Goal: Navigation & Orientation: Find specific page/section

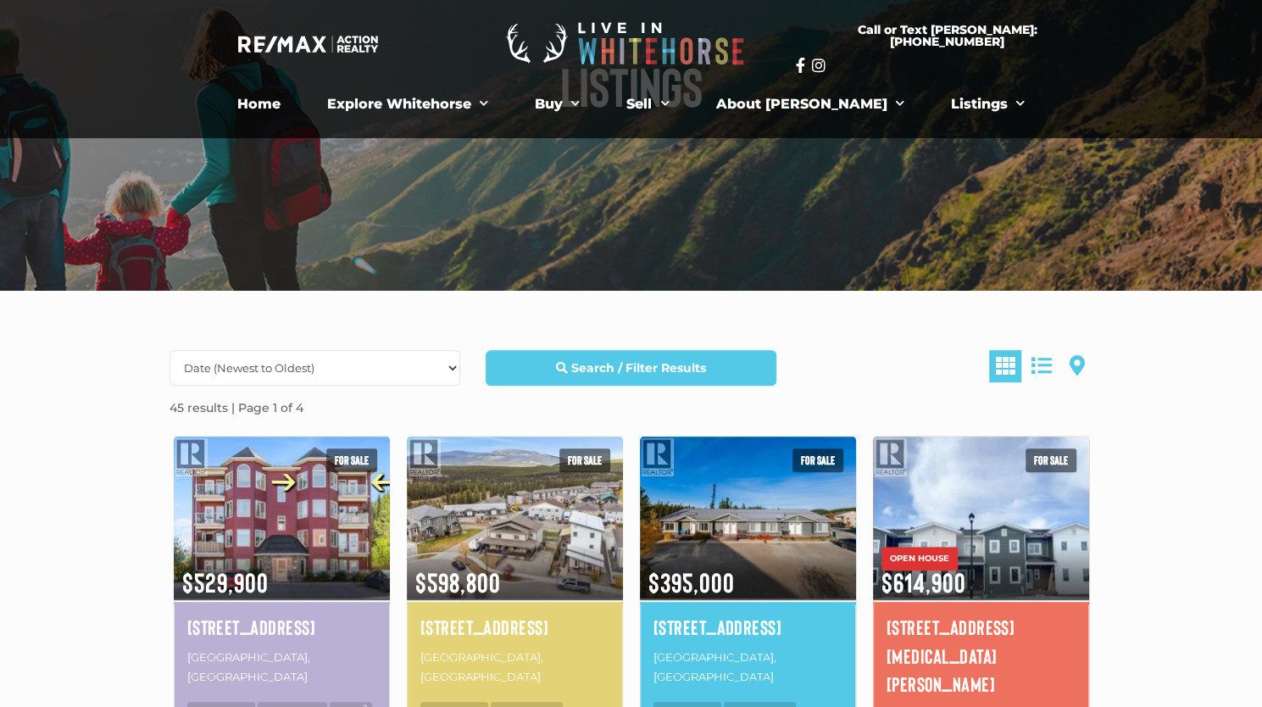
scroll to position [171, 0]
click at [1081, 364] on span at bounding box center [1076, 364] width 15 height 20
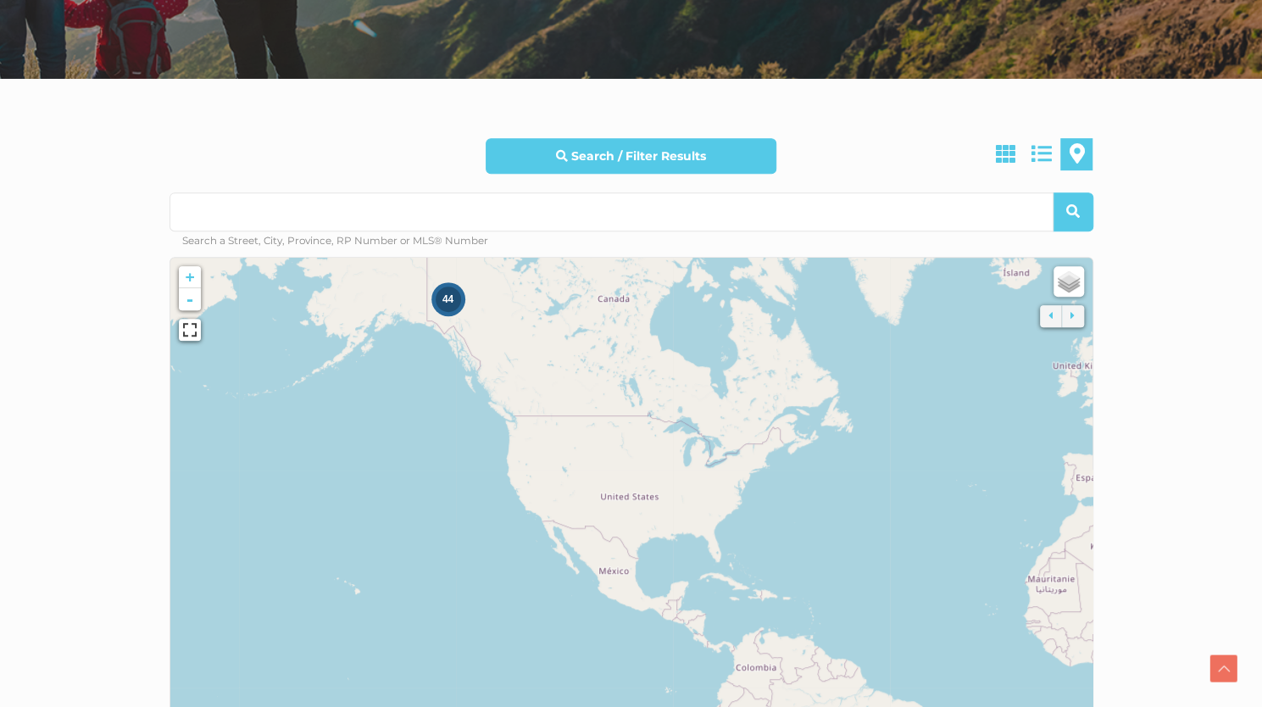
scroll to position [383, 0]
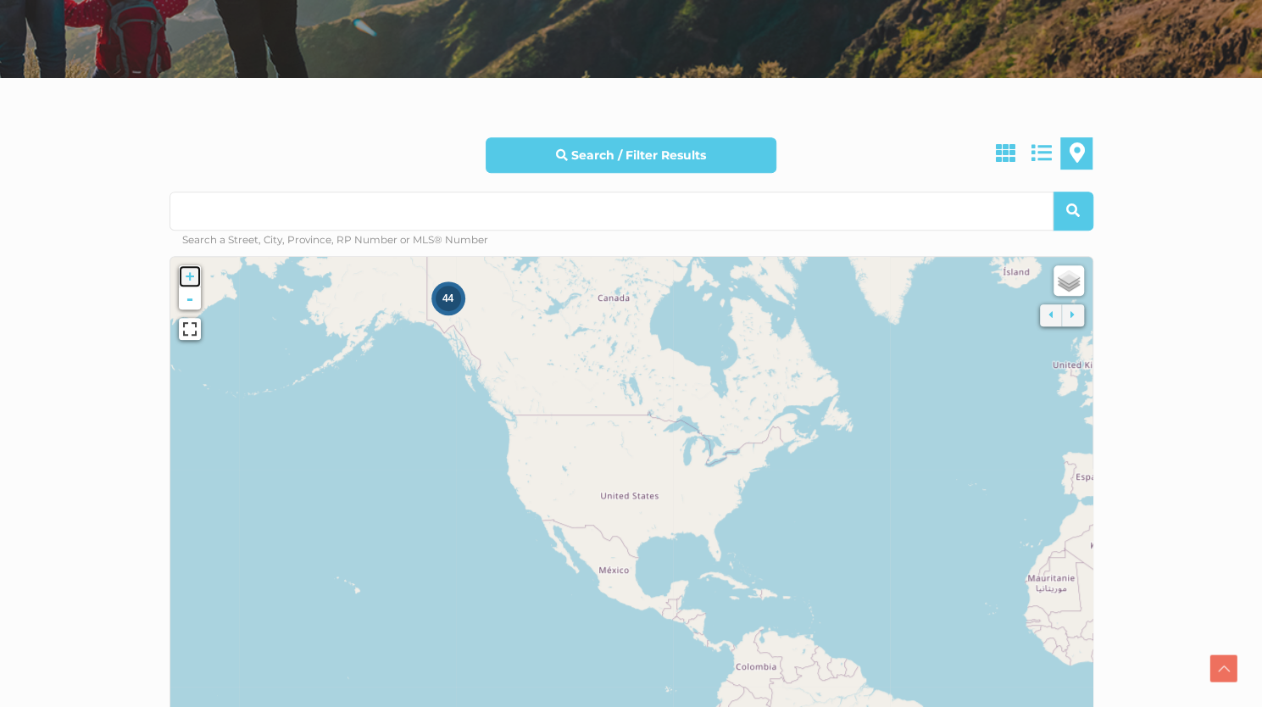
click at [192, 274] on link "+" at bounding box center [190, 276] width 22 height 22
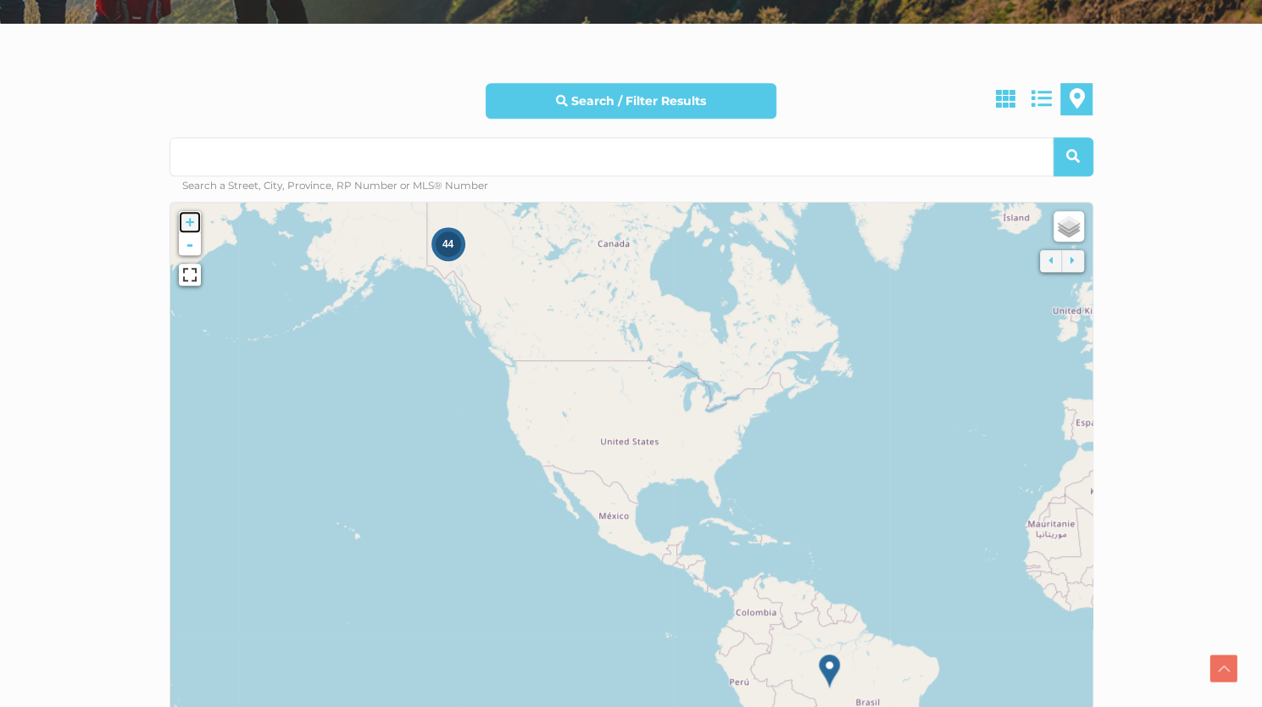
click at [192, 274] on div "+ -" at bounding box center [185, 244] width 31 height 83
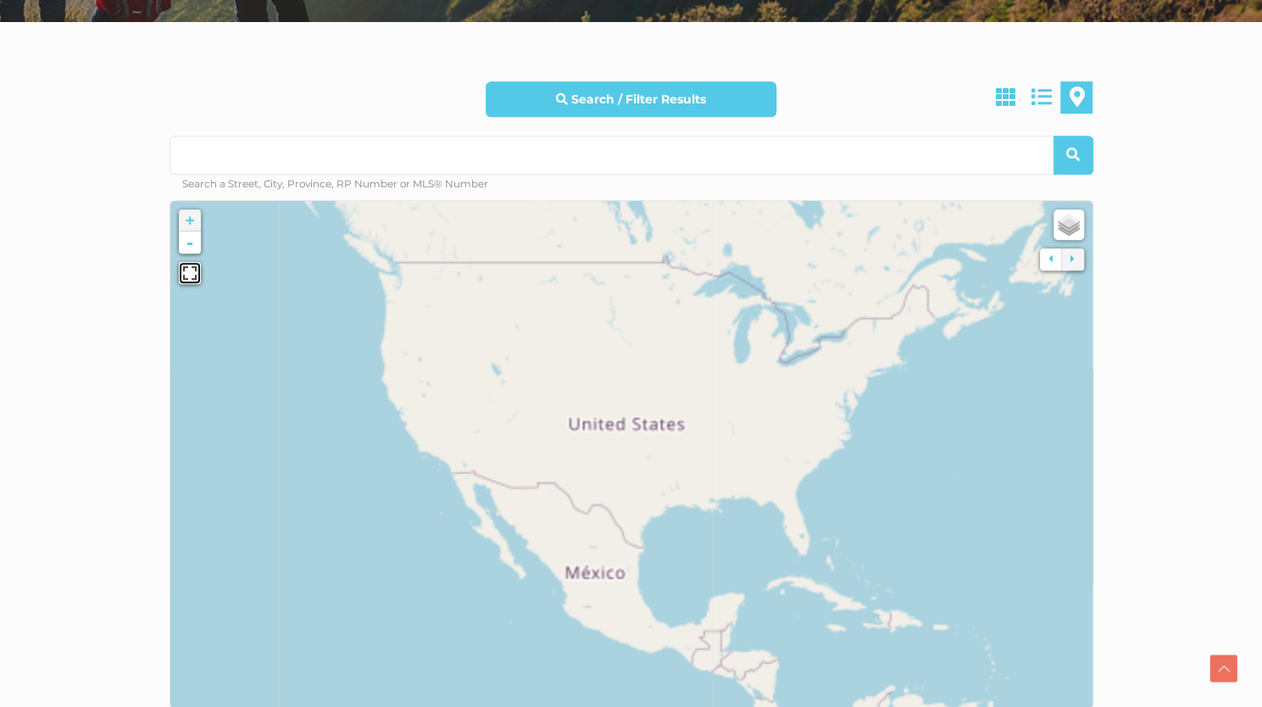
click at [192, 274] on link at bounding box center [190, 273] width 22 height 22
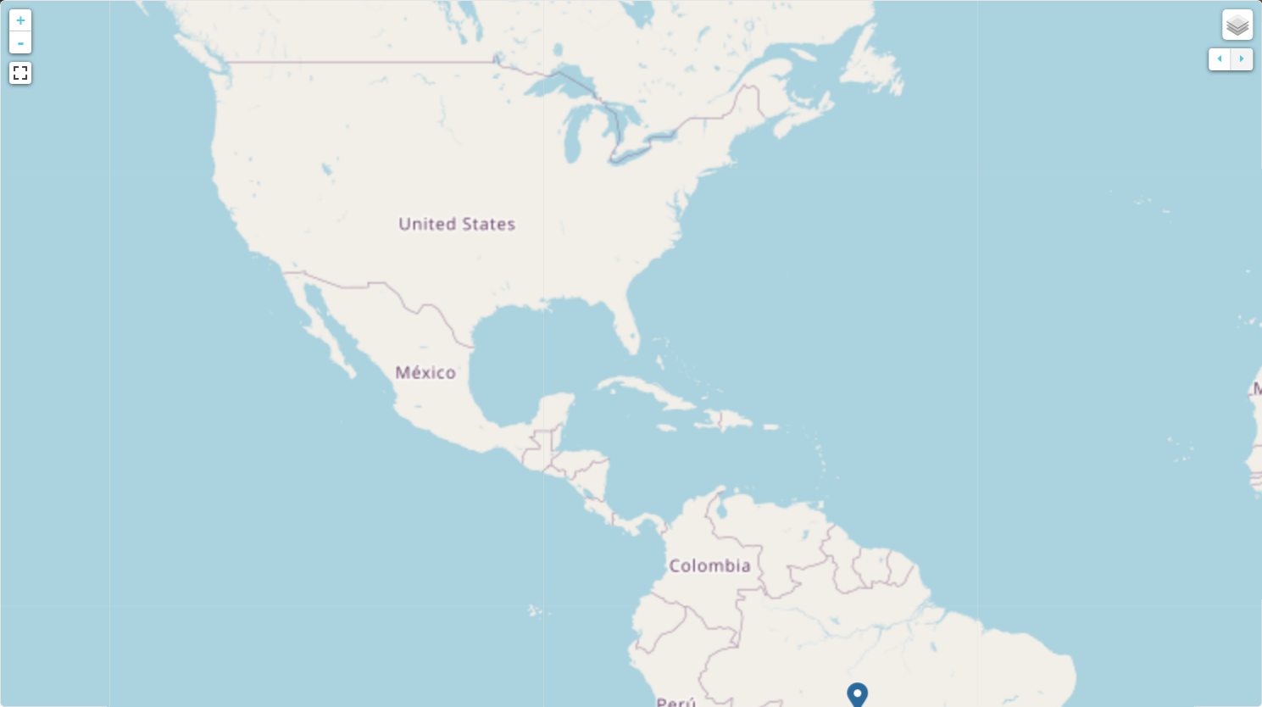
click at [192, 376] on icon at bounding box center [461, 254] width 2455 height 1351
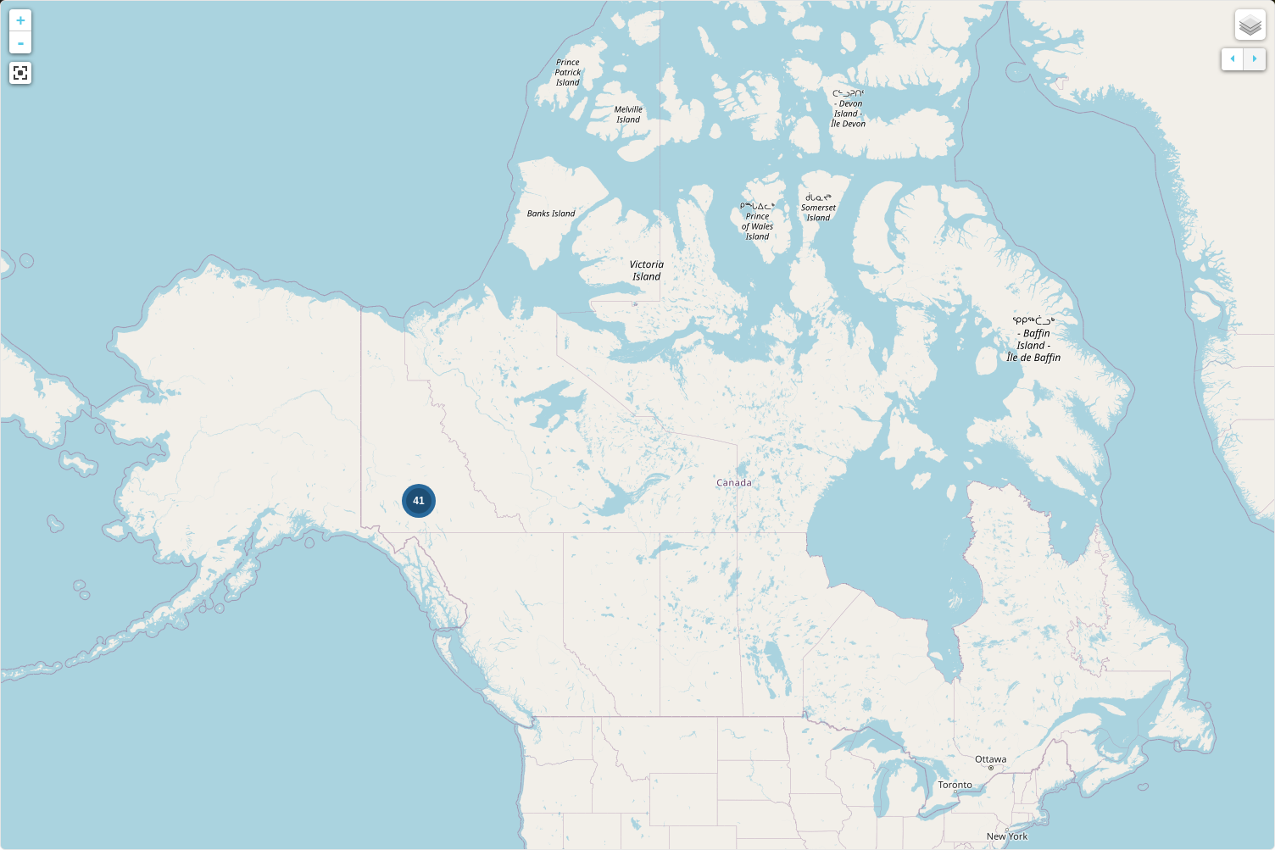
drag, startPoint x: 399, startPoint y: 286, endPoint x: 536, endPoint y: 774, distance: 506.1
click at [19, 24] on link "+" at bounding box center [20, 20] width 22 height 22
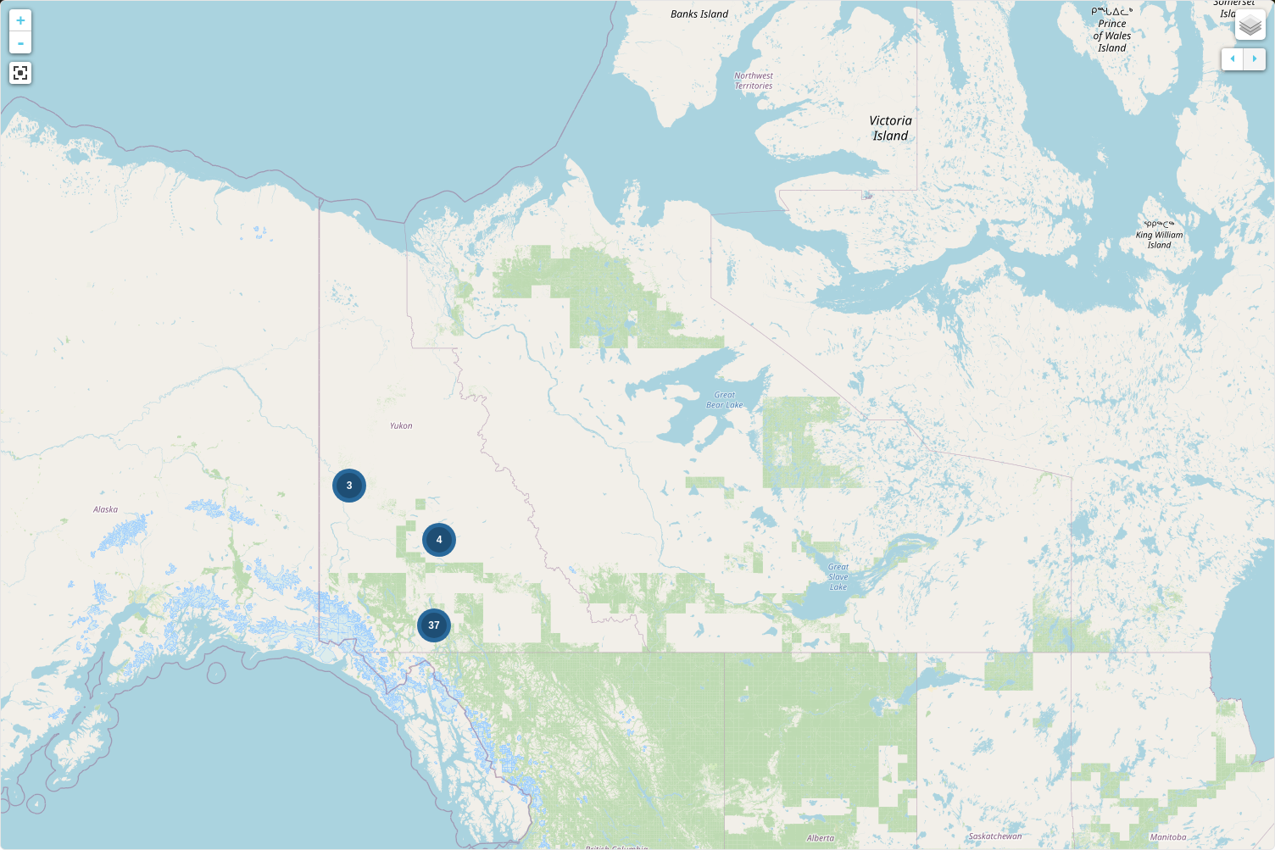
drag, startPoint x: 144, startPoint y: 571, endPoint x: 387, endPoint y: 585, distance: 242.8
click at [387, 585] on icon at bounding box center [873, 438] width 1694 height 1129
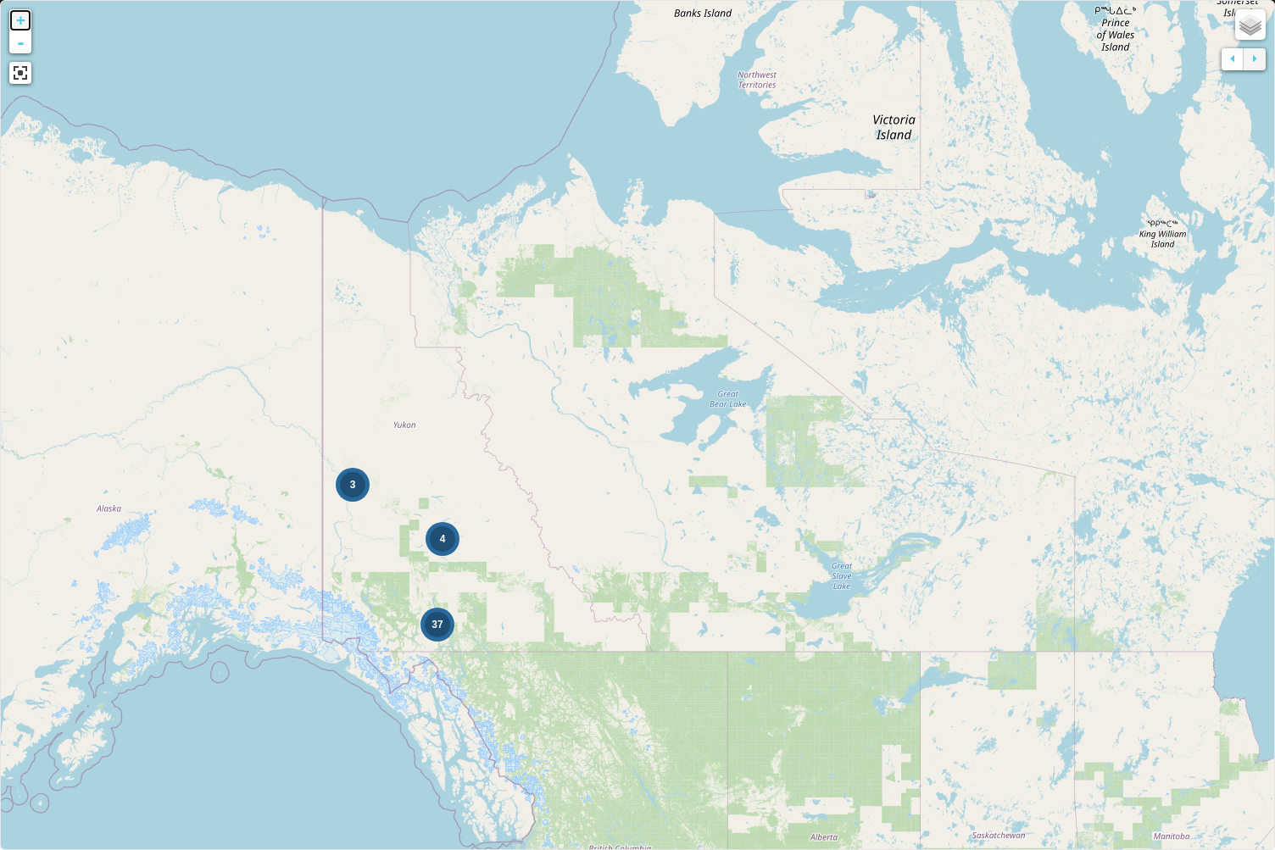
click at [22, 23] on link "+" at bounding box center [20, 20] width 22 height 22
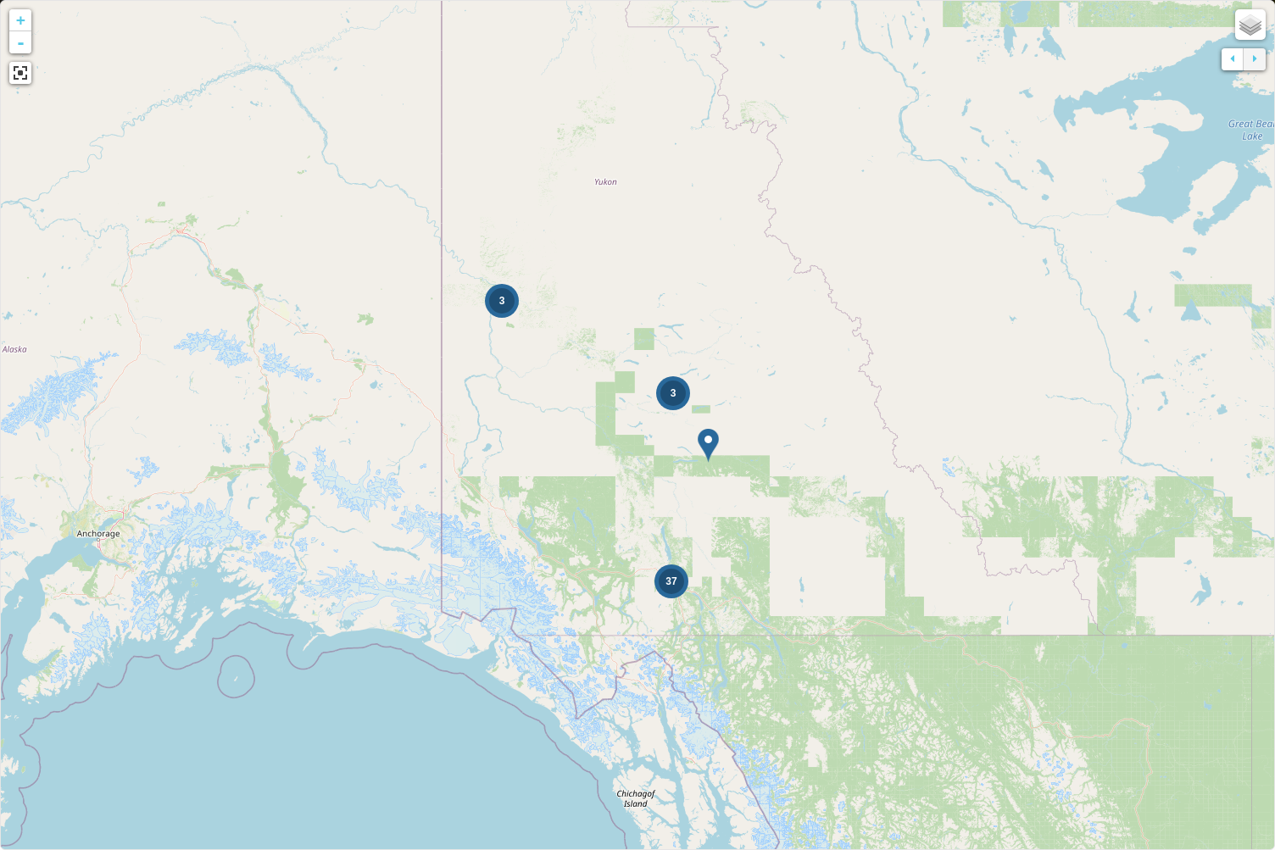
drag, startPoint x: 186, startPoint y: 726, endPoint x: 631, endPoint y: 474, distance: 511.3
click at [631, 474] on icon at bounding box center [1072, 183] width 1694 height 1129
click at [24, 82] on link at bounding box center [20, 73] width 22 height 22
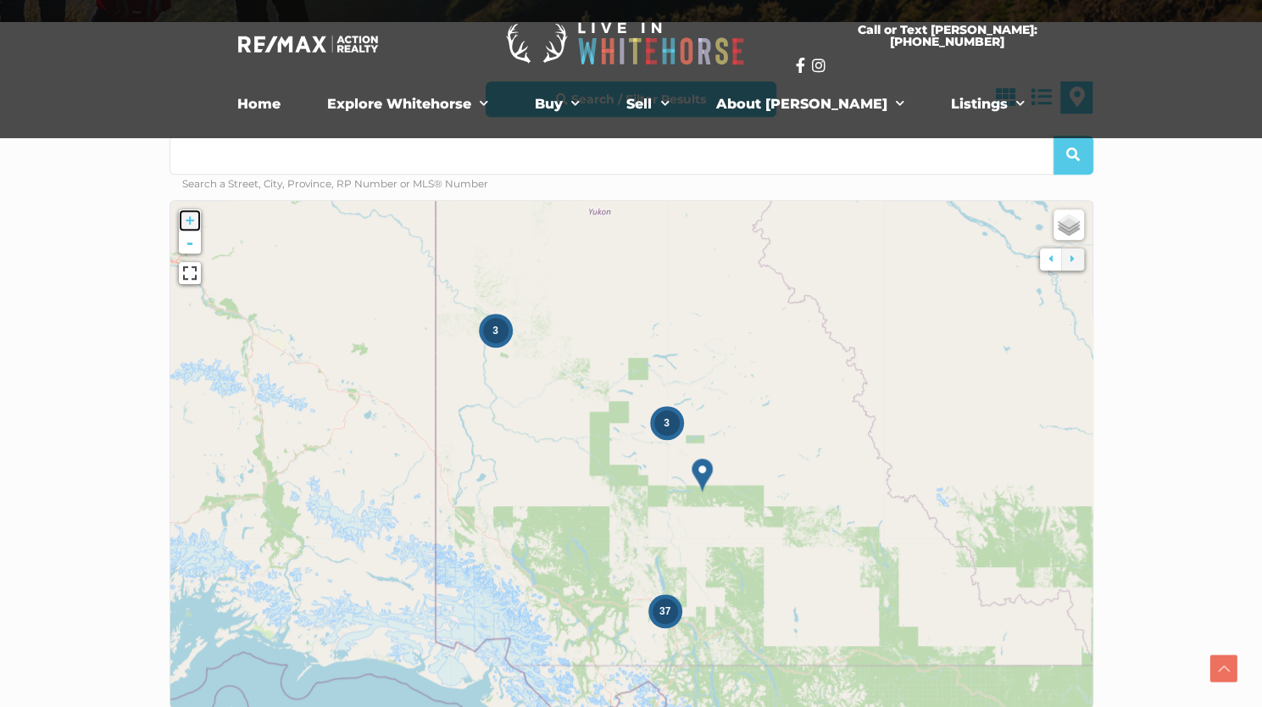
click at [186, 225] on link "+" at bounding box center [190, 220] width 22 height 22
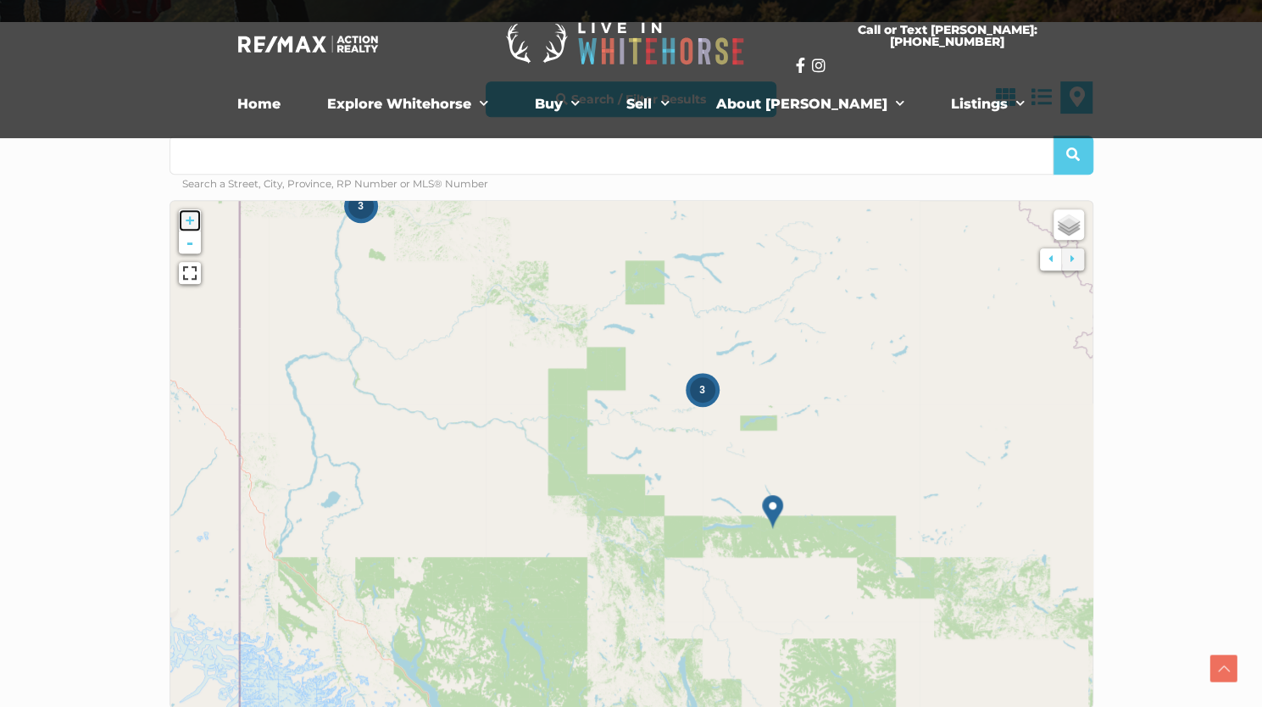
click at [186, 225] on link "+" at bounding box center [190, 220] width 22 height 22
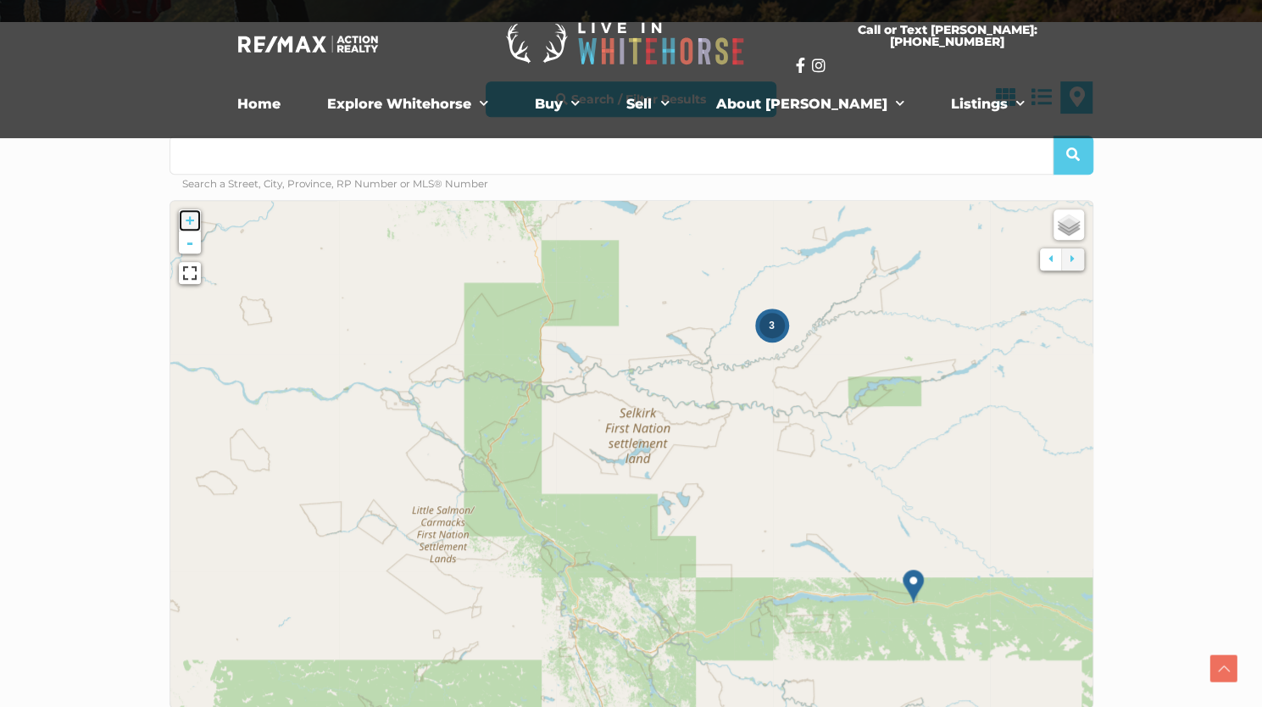
click at [186, 225] on link "+" at bounding box center [190, 220] width 22 height 22
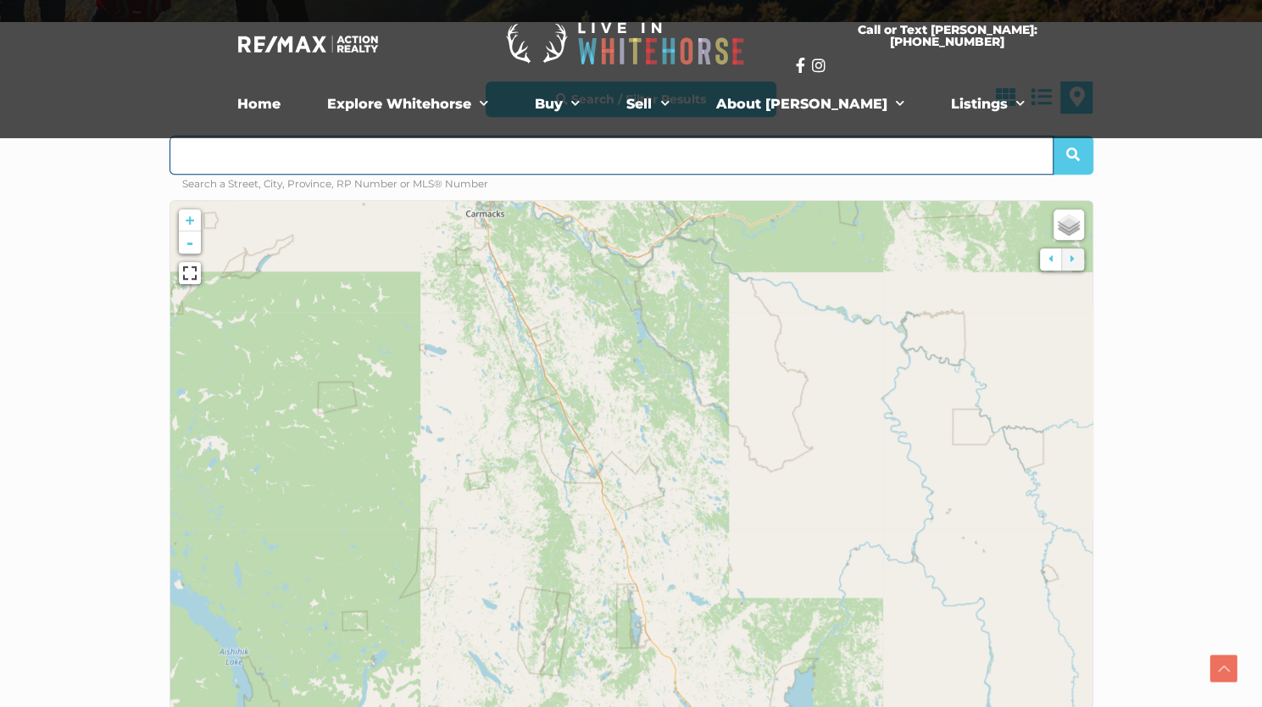
drag, startPoint x: 619, startPoint y: 608, endPoint x: 587, endPoint y: 14, distance: 595.0
click at [587, 14] on div "Call or Text Scott: 867.333.1095 Home Explore Whitehorse Neighbourhoods Arkell …" at bounding box center [631, 686] width 1262 height 2251
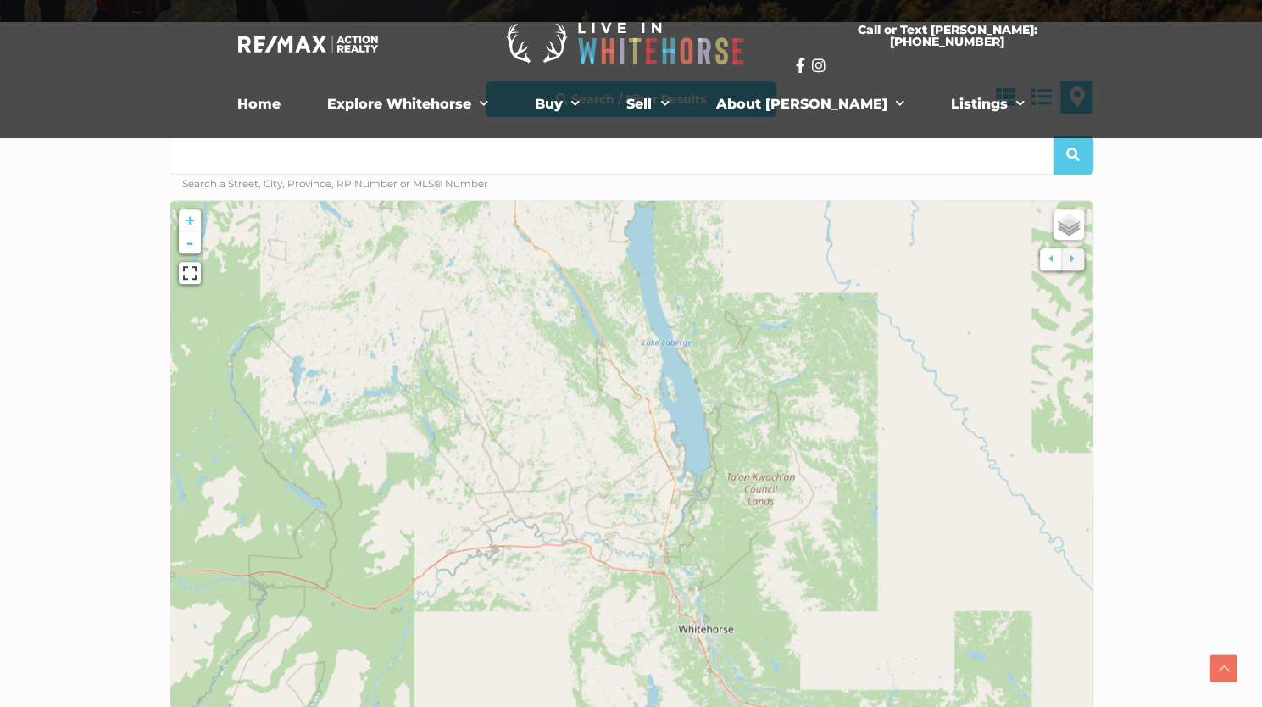
drag, startPoint x: 790, startPoint y: 606, endPoint x: 629, endPoint y: 138, distance: 494.8
click at [629, 138] on div "Search / Filter Results All Property Types Business Industrial Office Other Sin…" at bounding box center [632, 394] width 924 height 627
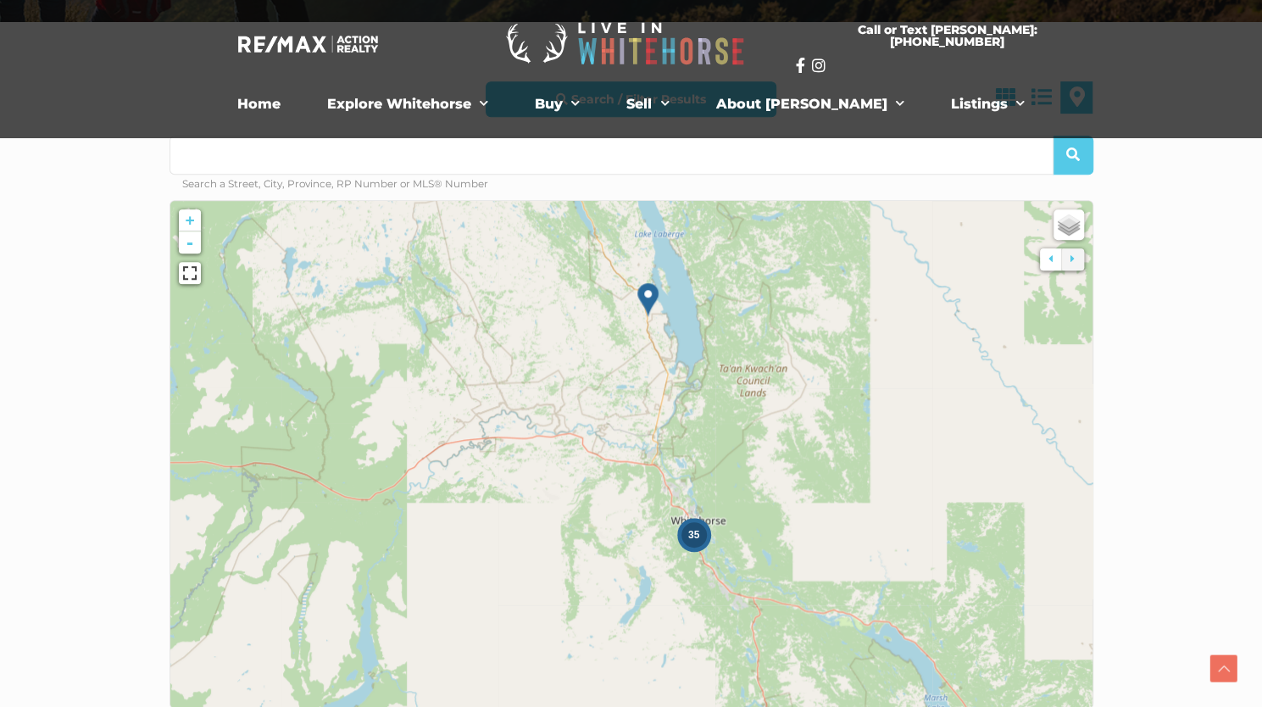
drag, startPoint x: 738, startPoint y: 579, endPoint x: 731, endPoint y: 468, distance: 111.3
click at [731, 468] on icon at bounding box center [623, 346] width 1227 height 676
click at [192, 216] on link "+" at bounding box center [190, 220] width 22 height 22
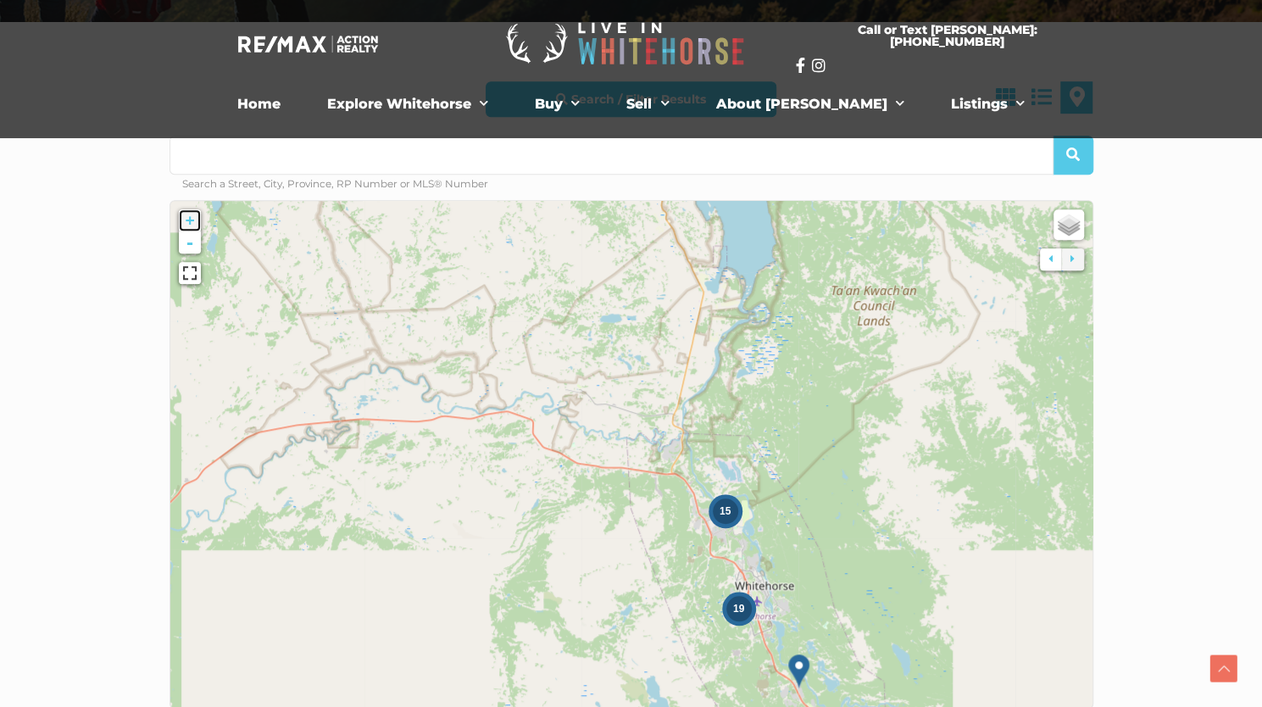
click at [192, 216] on link "+" at bounding box center [190, 220] width 22 height 22
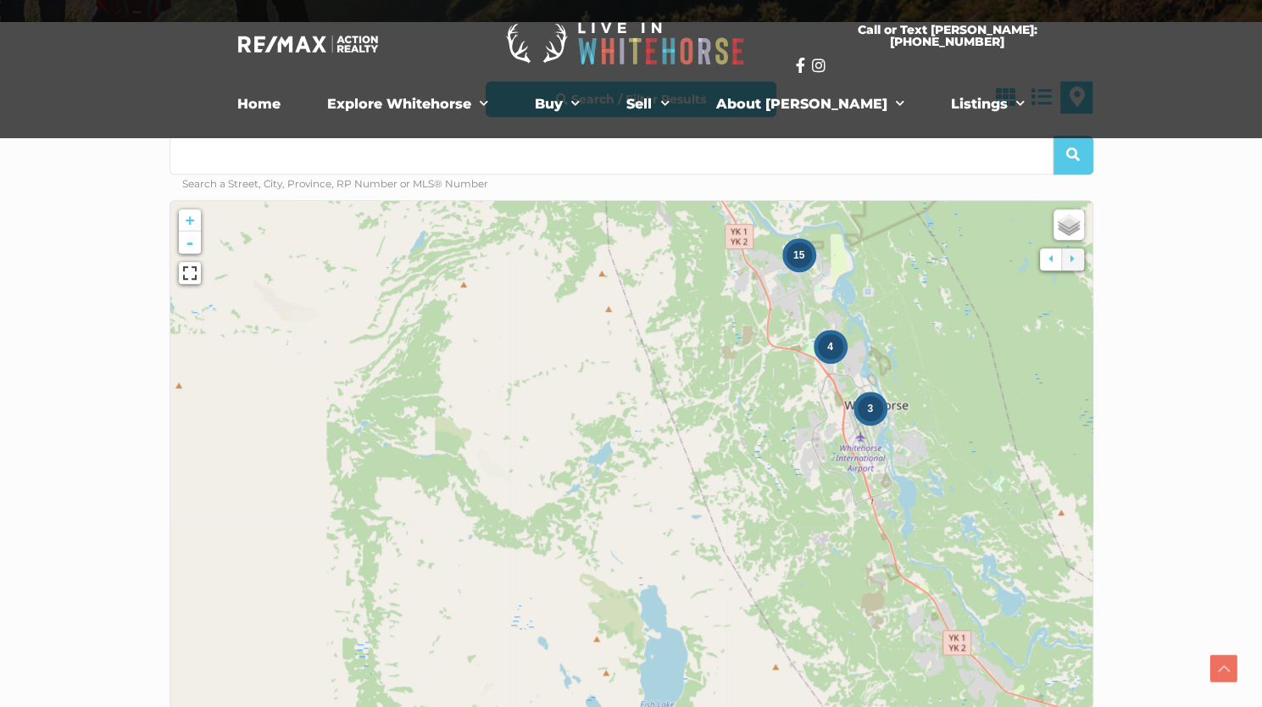
drag, startPoint x: 646, startPoint y: 633, endPoint x: 626, endPoint y: 321, distance: 312.6
click at [626, 321] on icon at bounding box center [610, 144] width 1227 height 676
click at [192, 224] on link "+" at bounding box center [190, 220] width 22 height 22
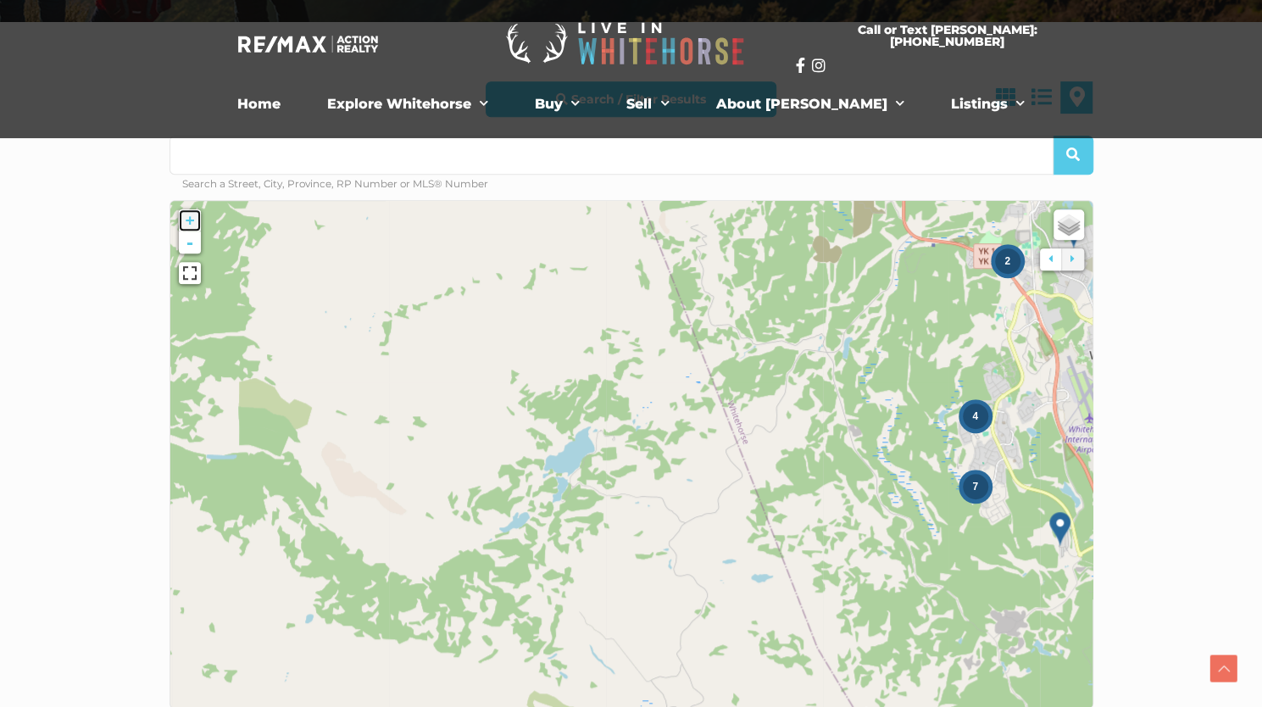
click at [192, 224] on link "+" at bounding box center [190, 220] width 22 height 22
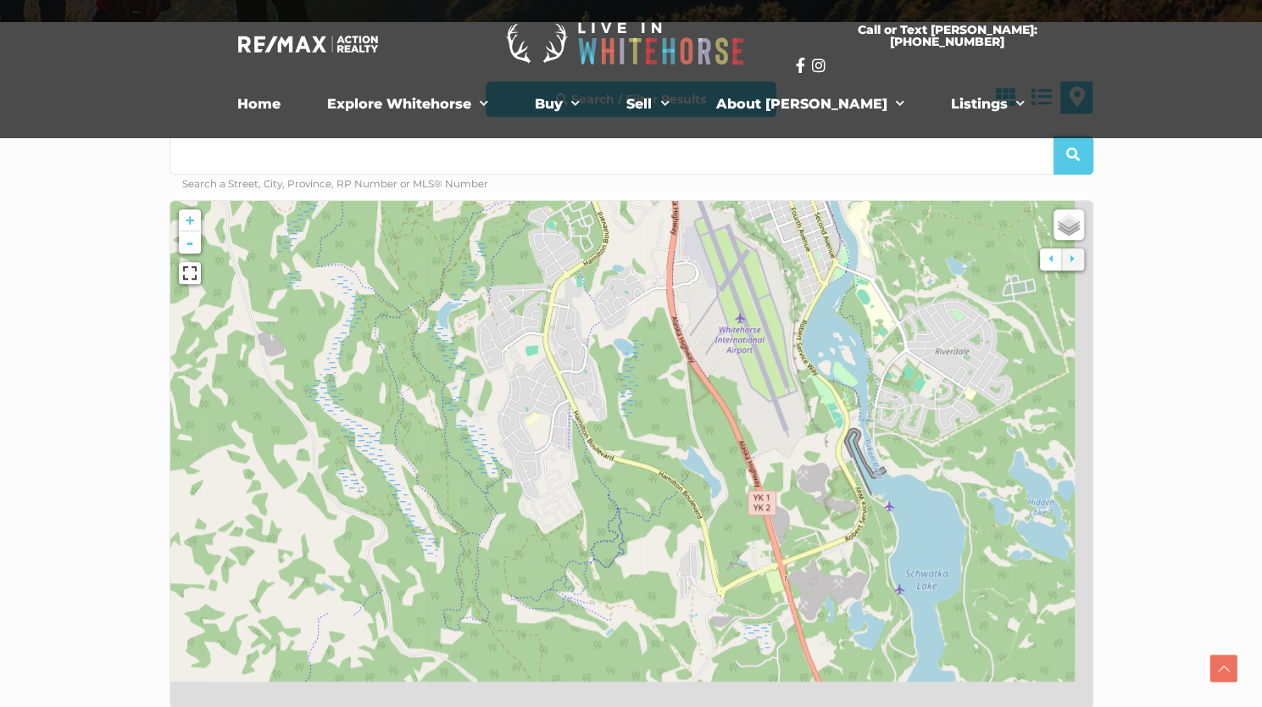
drag, startPoint x: 932, startPoint y: 528, endPoint x: 122, endPoint y: 464, distance: 812.0
click at [122, 464] on section "Search / Filter Results All Property Types Business Industrial Office Other Sin…" at bounding box center [631, 478] width 1262 height 912
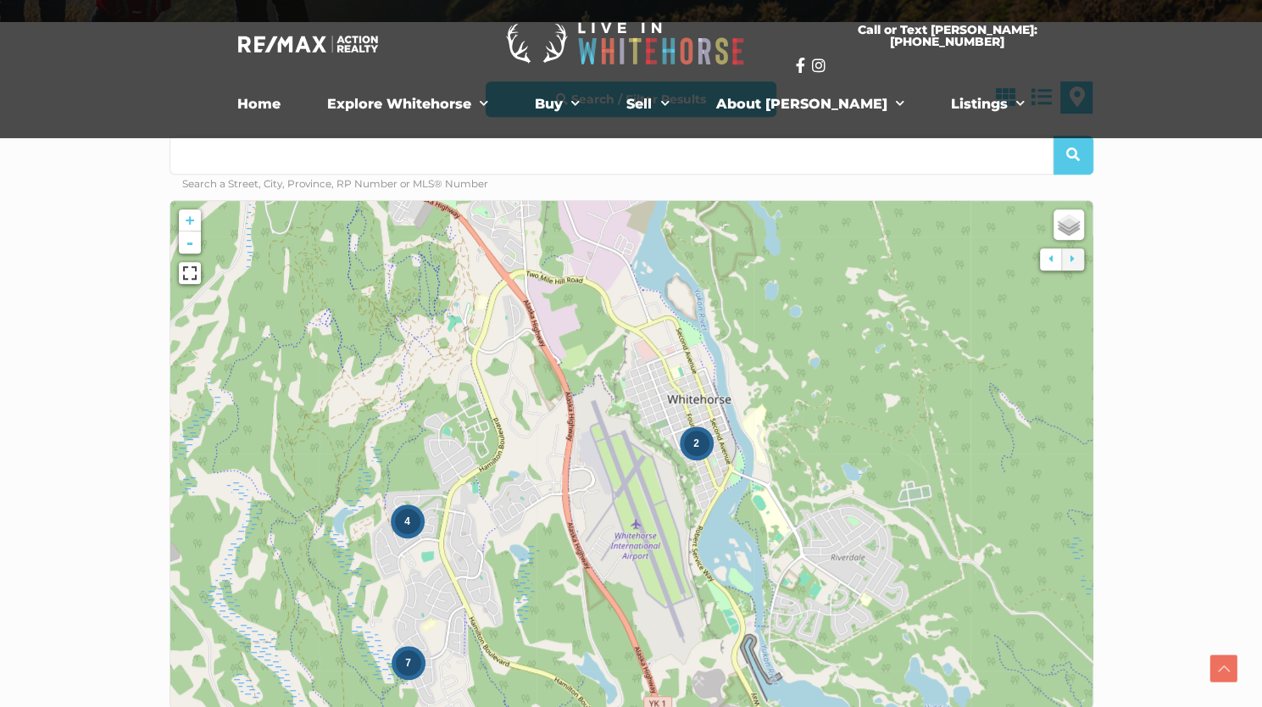
drag, startPoint x: 644, startPoint y: 410, endPoint x: 537, endPoint y: 625, distance: 239.6
click at [537, 625] on icon at bounding box center [527, 662] width 1227 height 676
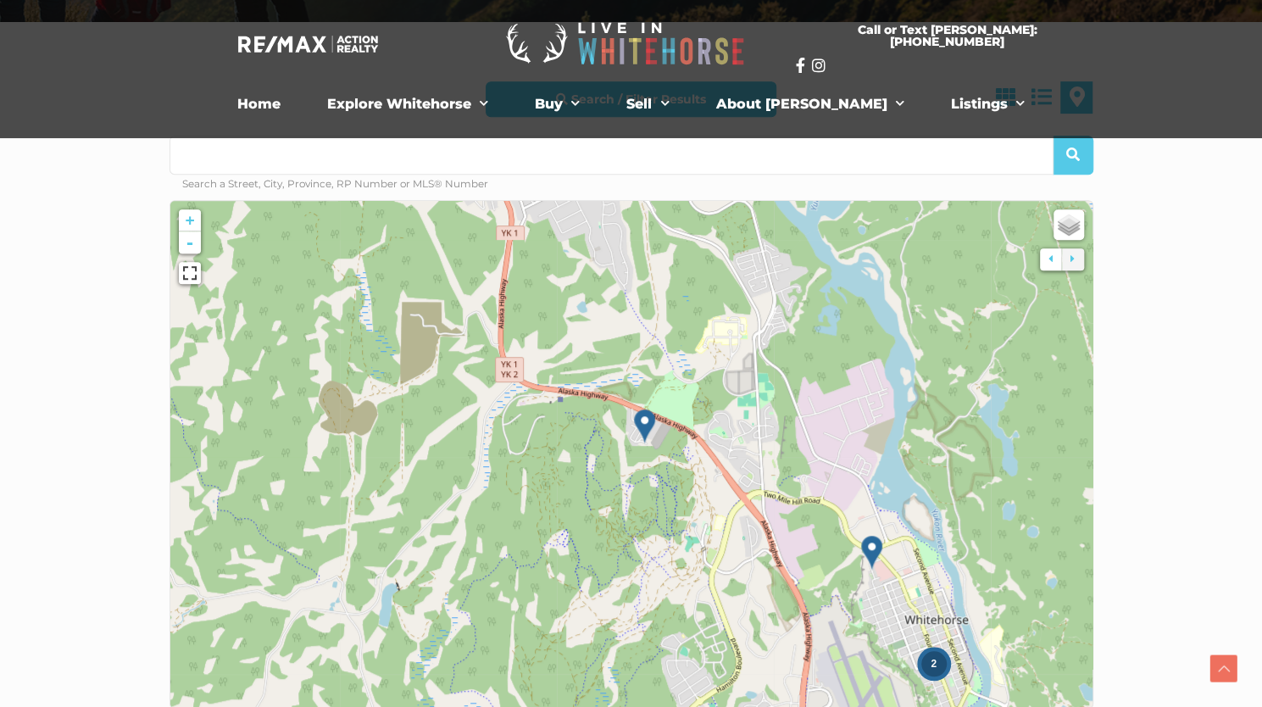
drag, startPoint x: 492, startPoint y: 457, endPoint x: 729, endPoint y: 679, distance: 325.0
click at [729, 679] on icon at bounding box center [868, 675] width 1227 height 676
click at [842, 383] on img at bounding box center [841, 387] width 21 height 35
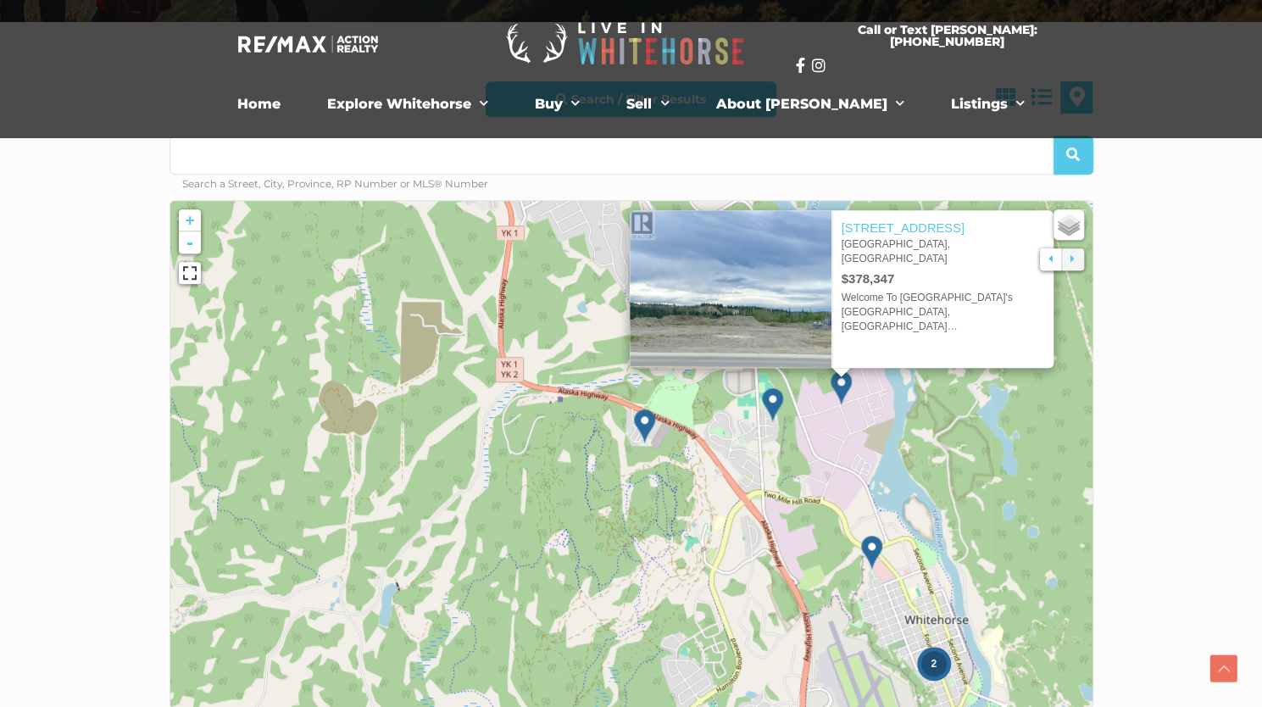
click at [773, 401] on img at bounding box center [772, 404] width 21 height 35
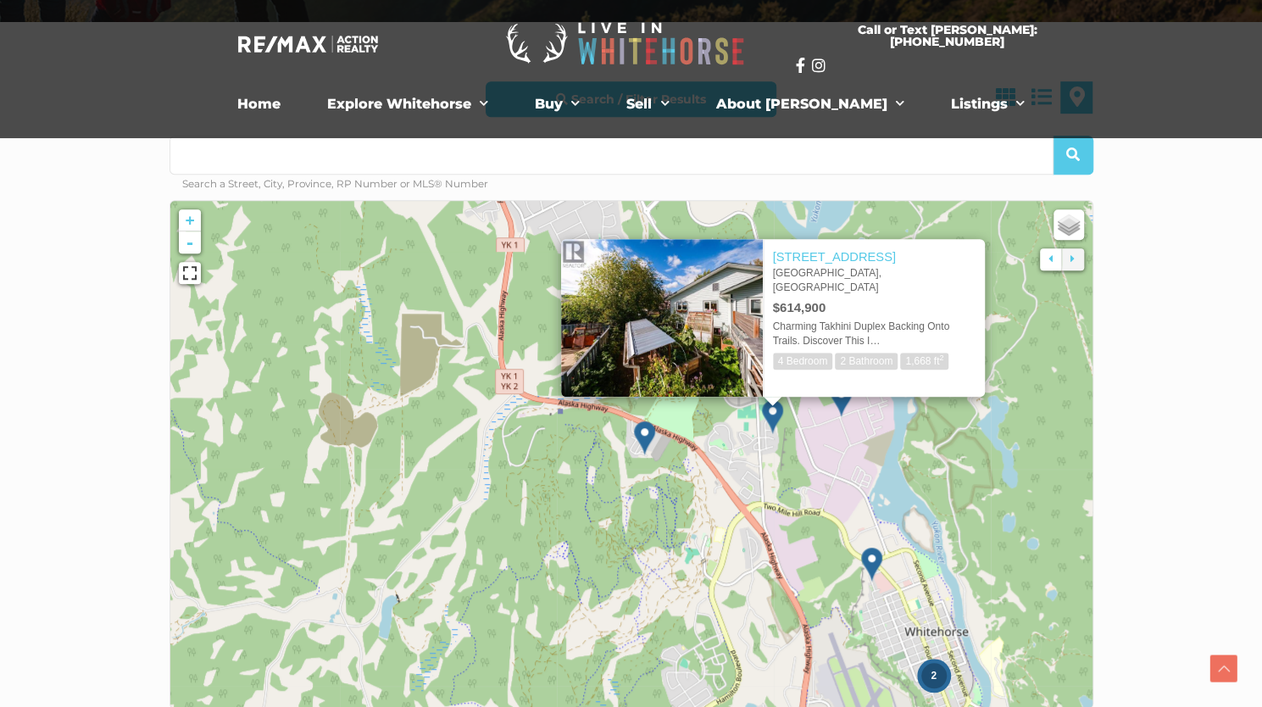
click at [997, 487] on icon at bounding box center [631, 455] width 1227 height 676
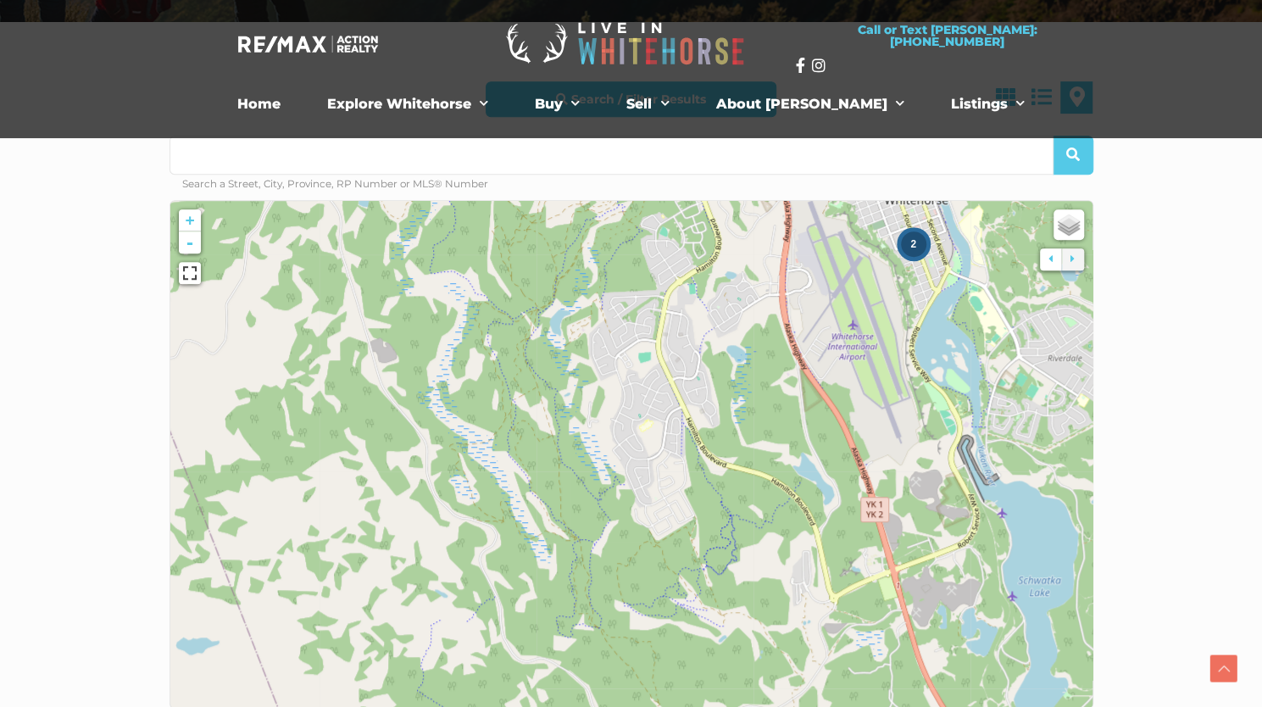
drag, startPoint x: 997, startPoint y: 487, endPoint x: 976, endPoint y: 48, distance: 439.5
click at [976, 48] on div "Call or Text Scott: 867.333.1095 Home Explore Whitehorse Neighbourhoods Arkell …" at bounding box center [631, 686] width 1262 height 2251
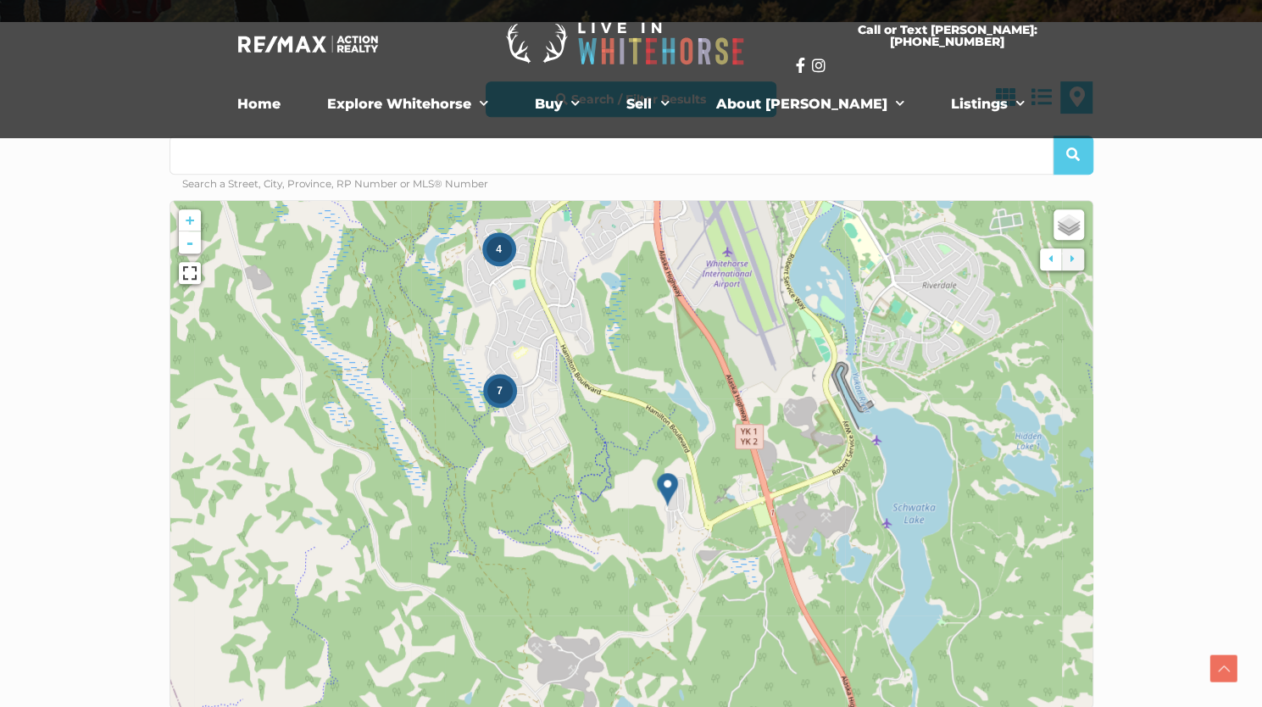
drag, startPoint x: 797, startPoint y: 462, endPoint x: 670, endPoint y: 389, distance: 146.6
click at [670, 389] on icon at bounding box center [505, 382] width 1227 height 676
click at [669, 482] on img at bounding box center [667, 489] width 21 height 35
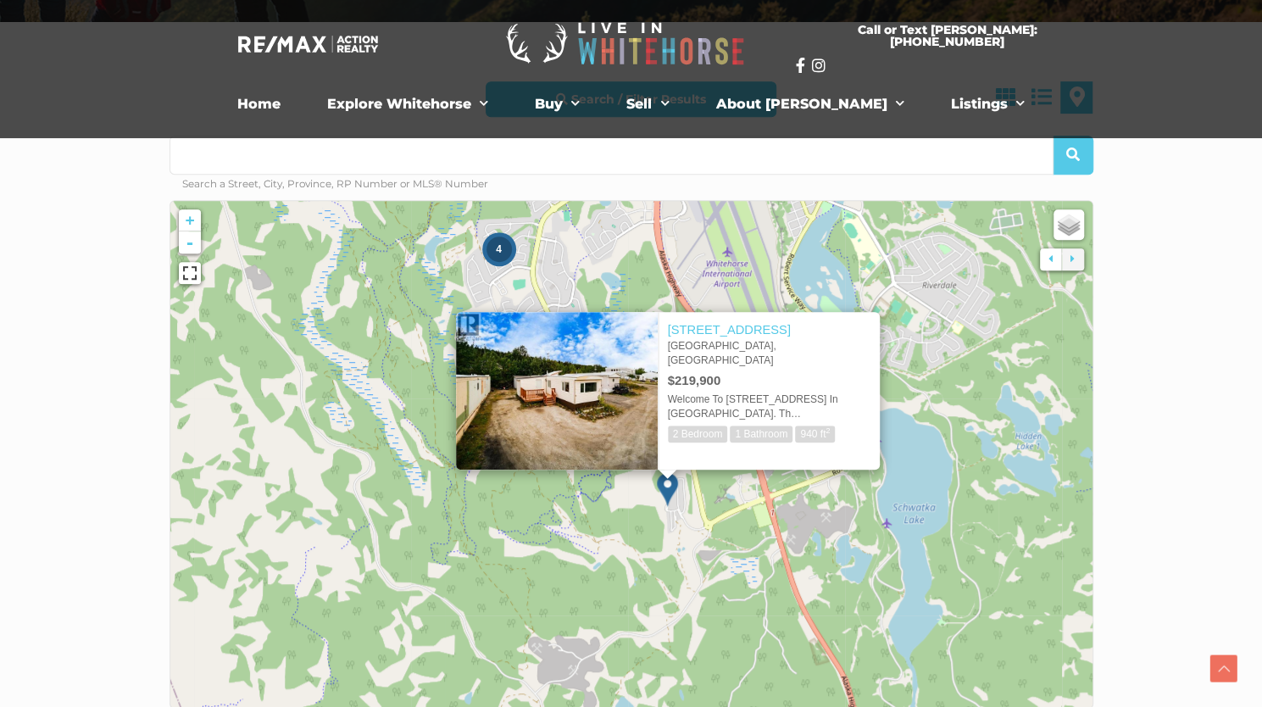
click at [980, 433] on icon at bounding box center [631, 455] width 1227 height 676
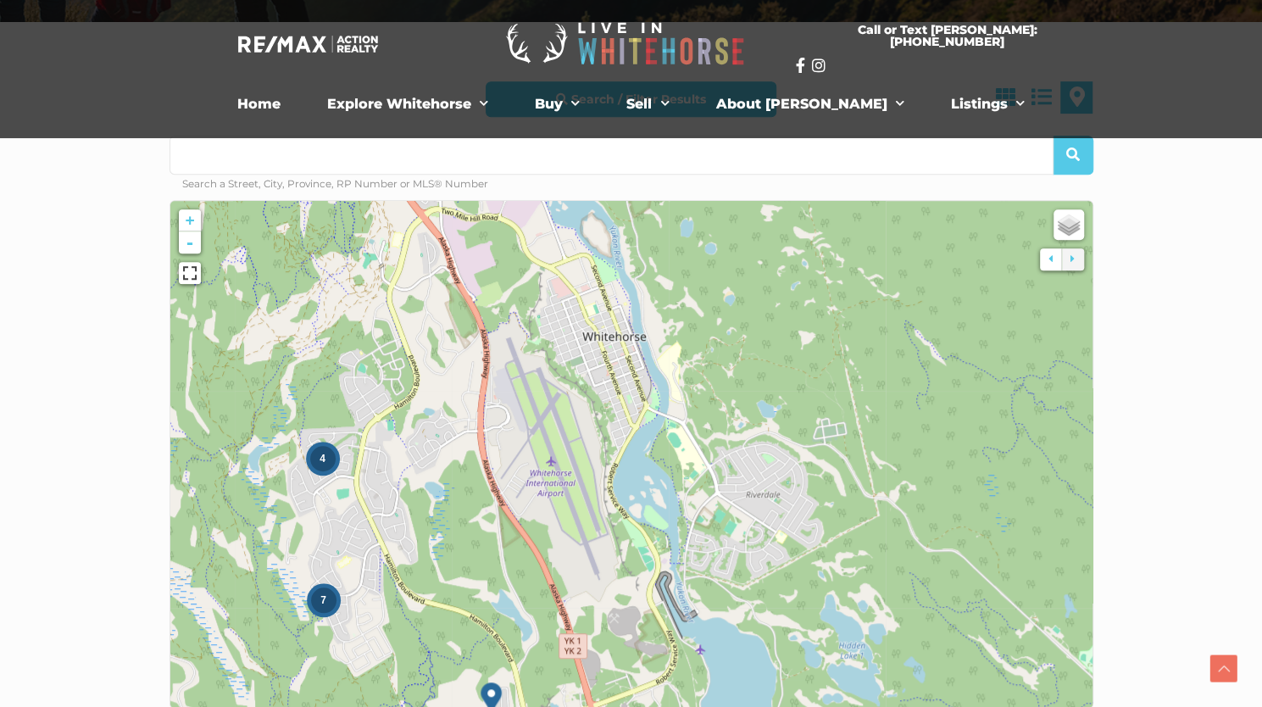
drag, startPoint x: 980, startPoint y: 433, endPoint x: 804, endPoint y: 647, distance: 277.0
click at [804, 647] on icon at bounding box center [454, 664] width 1227 height 676
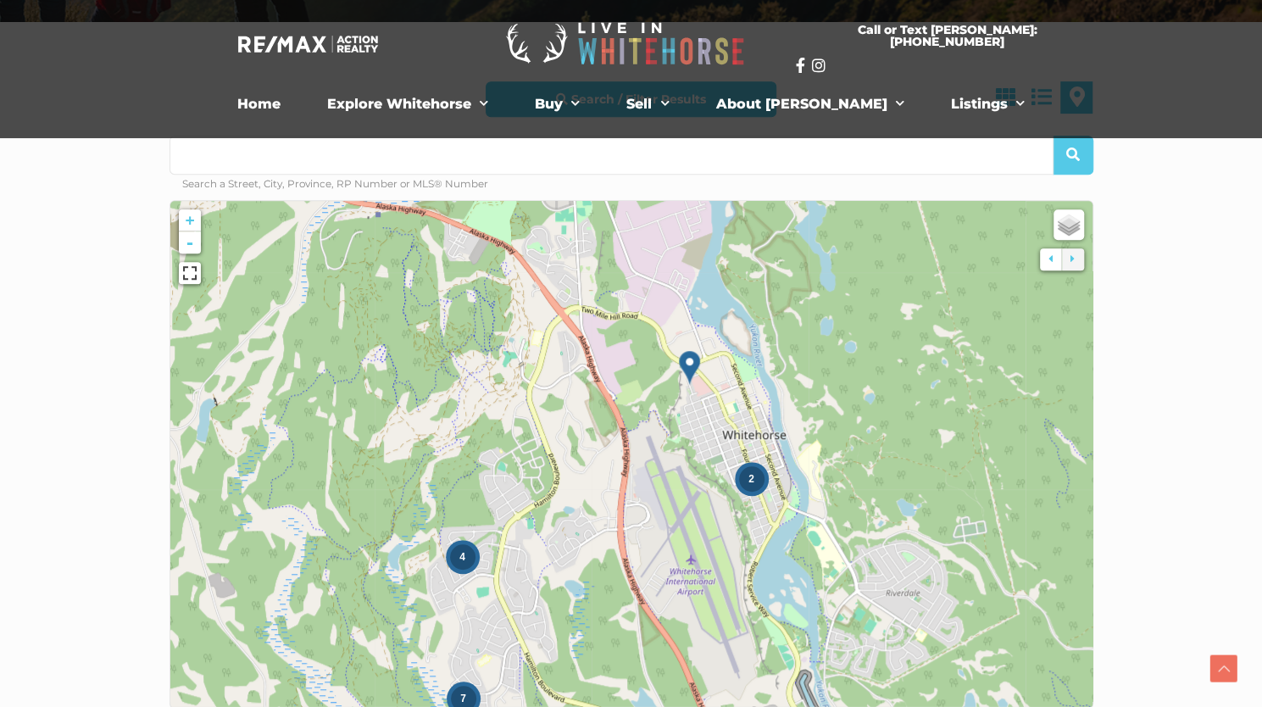
drag, startPoint x: 804, startPoint y: 647, endPoint x: 943, endPoint y: 747, distance: 171.2
click at [943, 706] on html "Skip to content Call or Text Scott: 867.333.1095 Home Explore Whitehorse Neighb…" at bounding box center [631, 686] width 1262 height 2251
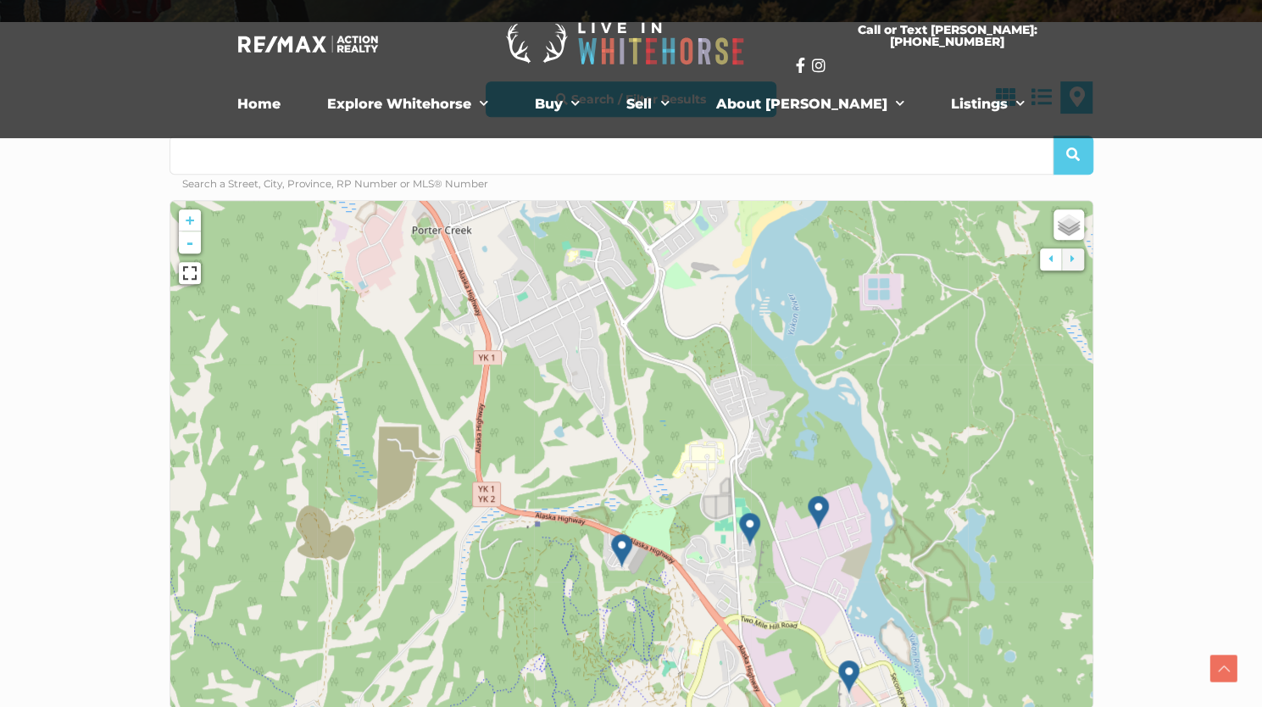
drag, startPoint x: 405, startPoint y: 437, endPoint x: 565, endPoint y: 747, distance: 348.8
click at [565, 706] on html "Skip to content Call or Text Scott: 867.333.1095 Home Explore Whitehorse Neighb…" at bounding box center [631, 686] width 1262 height 2251
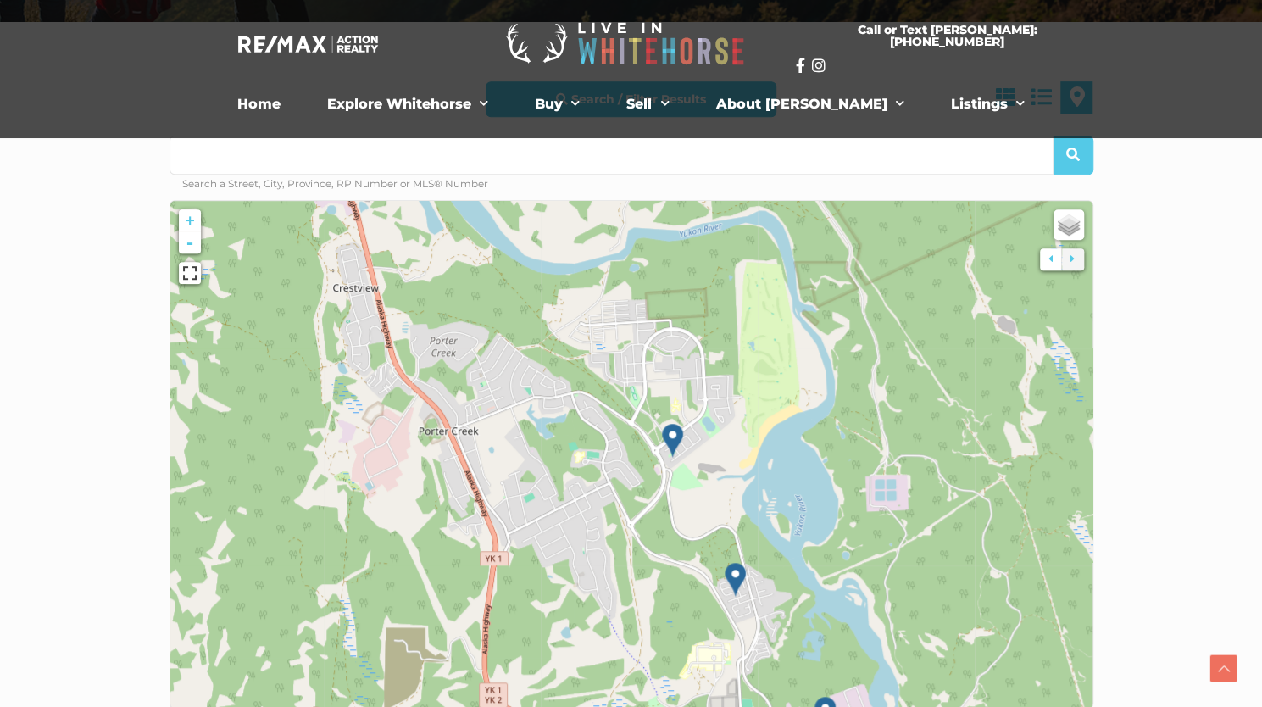
drag, startPoint x: 442, startPoint y: 476, endPoint x: 447, endPoint y: 681, distance: 205.2
click at [447, 681] on icon at bounding box center [638, 656] width 1227 height 676
click at [701, 354] on img at bounding box center [697, 363] width 21 height 35
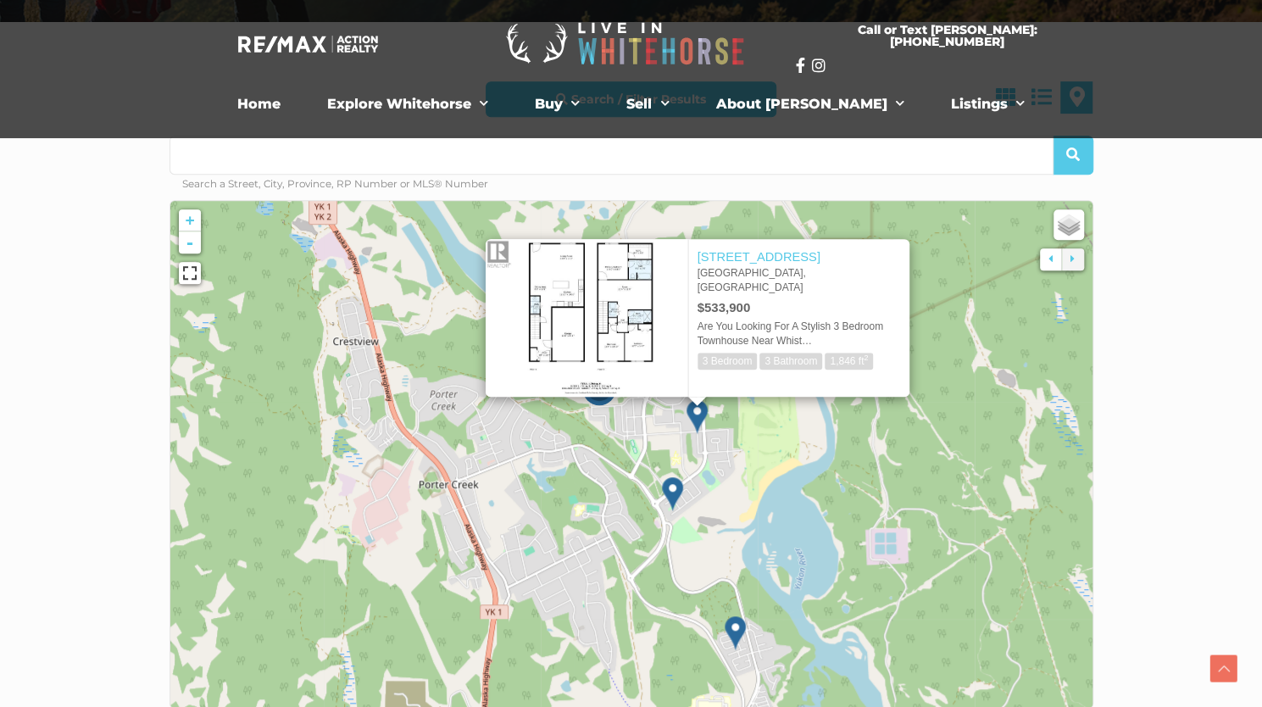
click at [678, 492] on img at bounding box center [672, 493] width 21 height 35
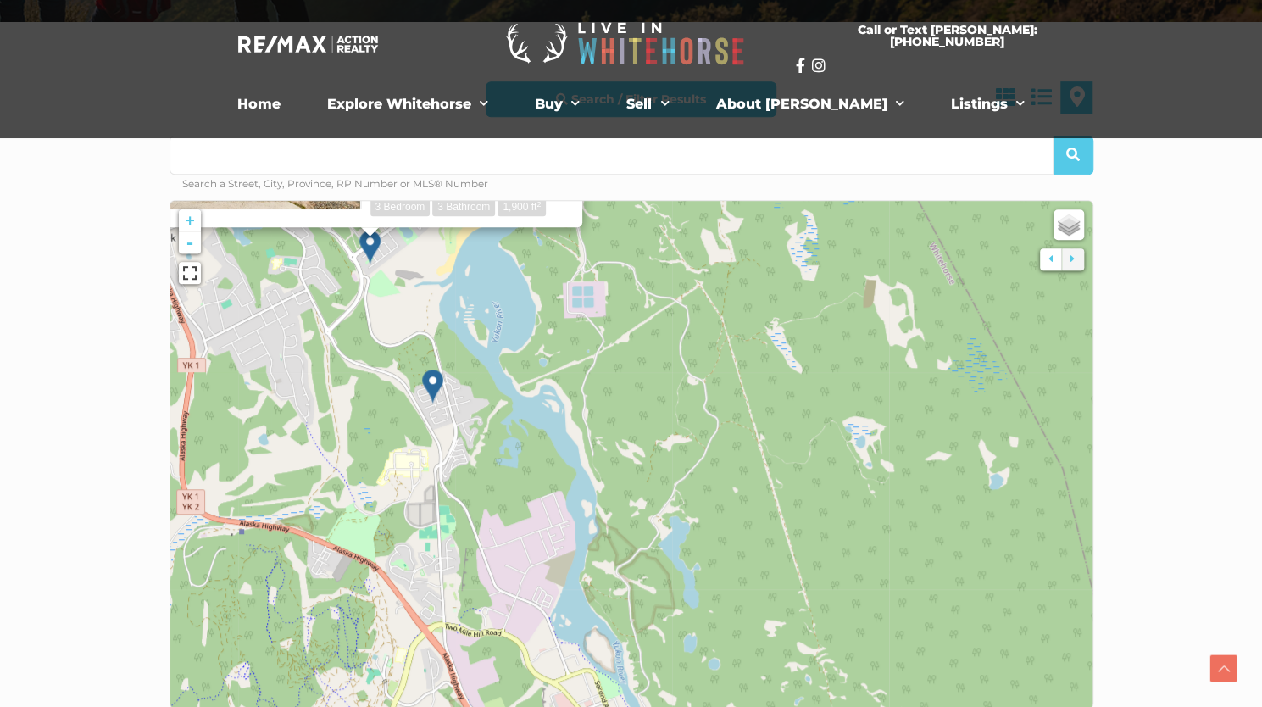
drag, startPoint x: 775, startPoint y: 610, endPoint x: 469, endPoint y: 361, distance: 394.6
click at [469, 361] on icon at bounding box center [328, 208] width 1227 height 676
click at [553, 674] on img at bounding box center [552, 684] width 21 height 35
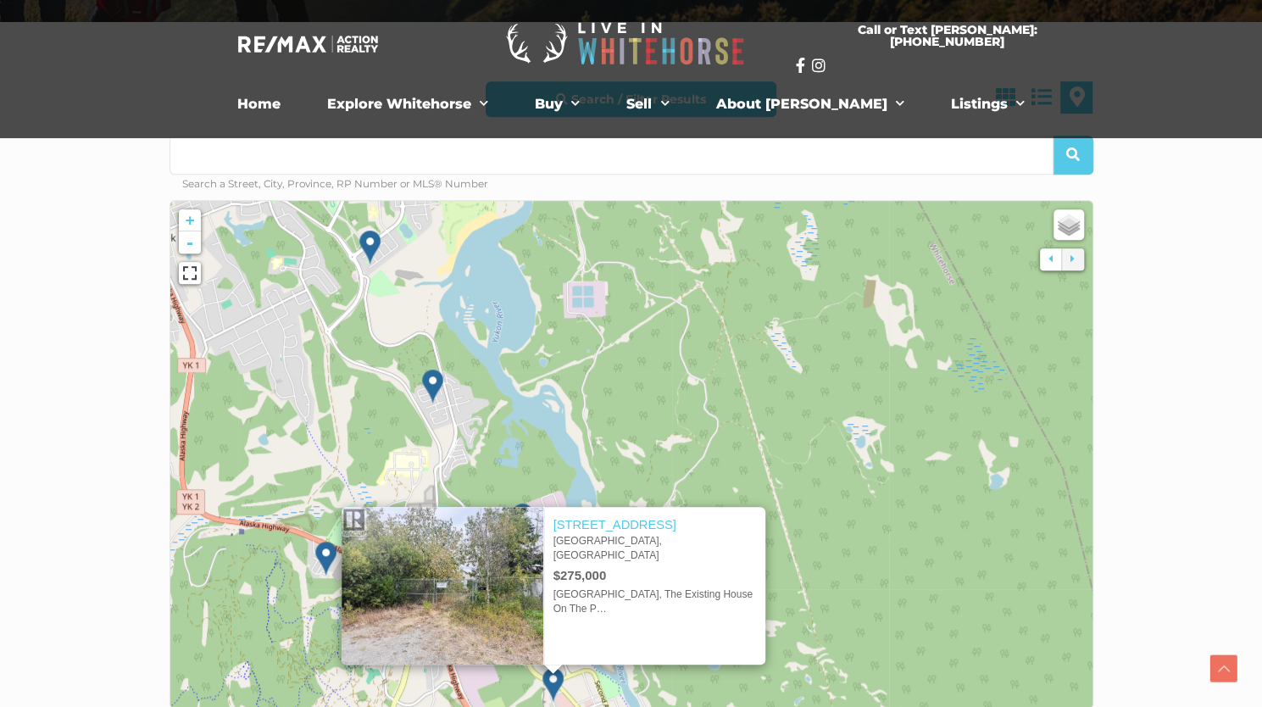
click at [817, 600] on icon at bounding box center [631, 455] width 1227 height 676
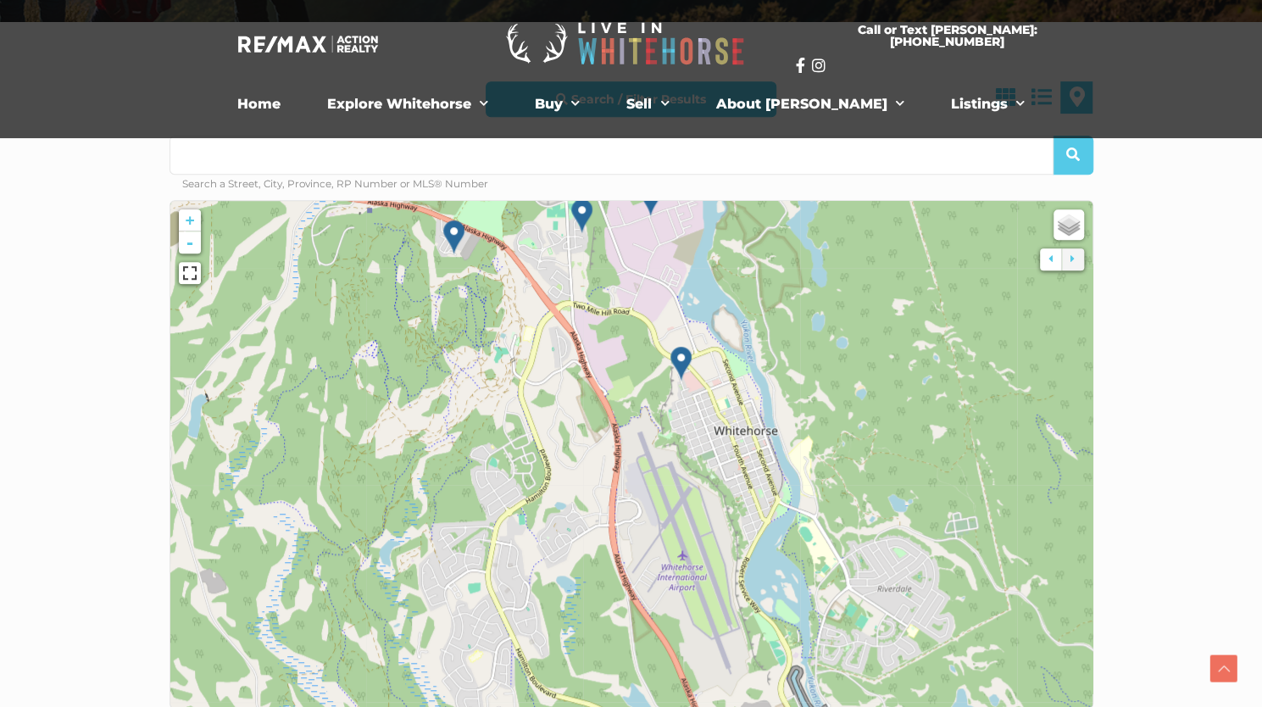
drag, startPoint x: 817, startPoint y: 600, endPoint x: 943, endPoint y: 275, distance: 348.0
click at [943, 275] on icon at bounding box center [759, 134] width 1227 height 676
click at [453, 550] on span "4" at bounding box center [454, 553] width 6 height 12
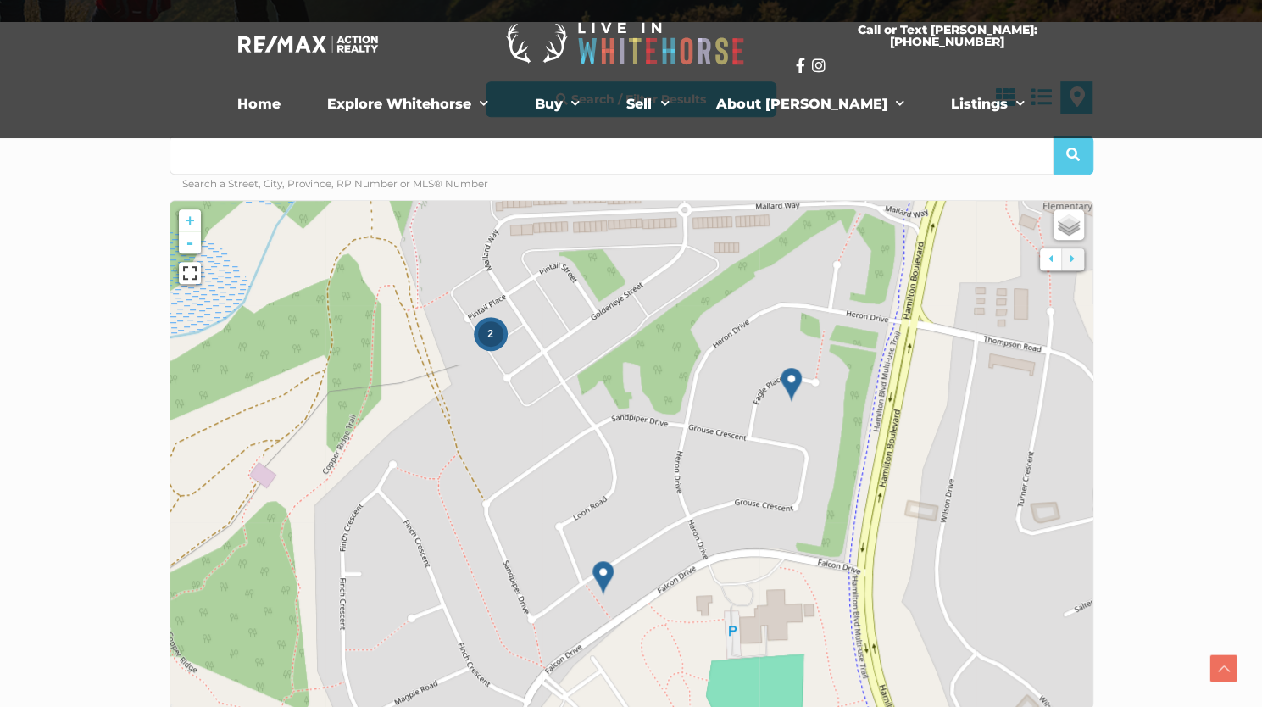
click at [485, 332] on div "2" at bounding box center [490, 333] width 25 height 25
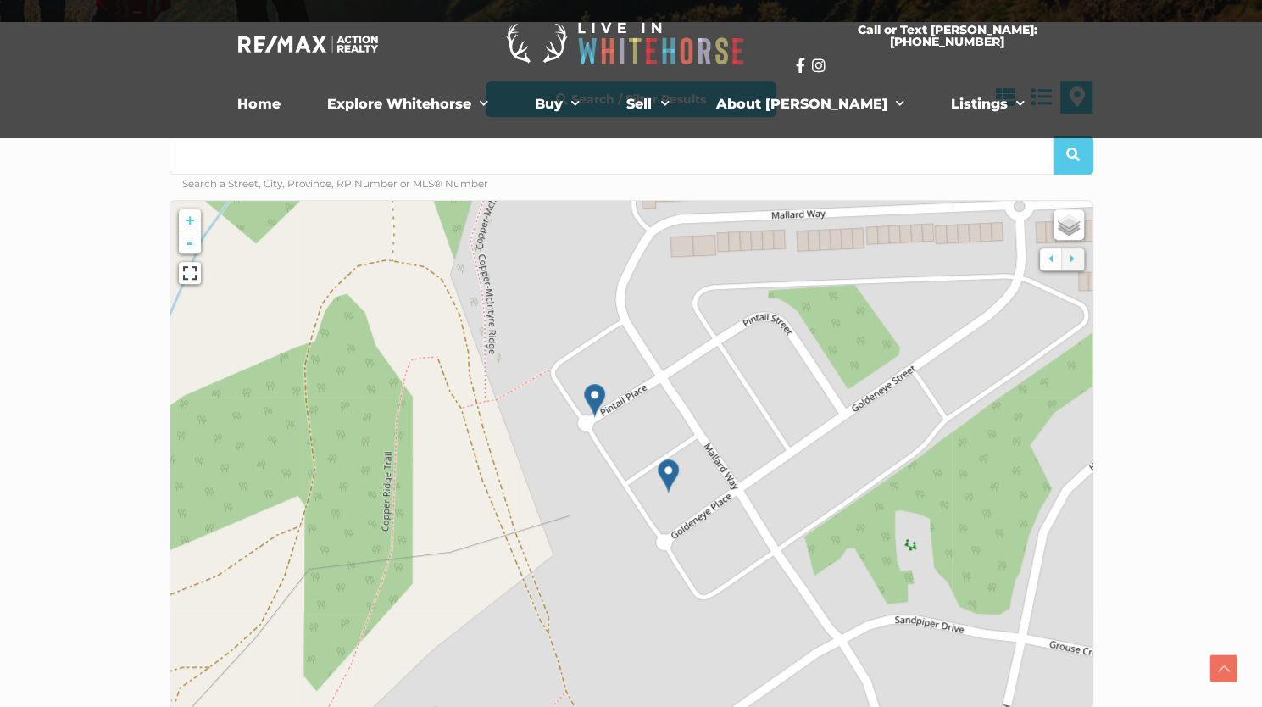
click at [593, 391] on img at bounding box center [594, 400] width 21 height 35
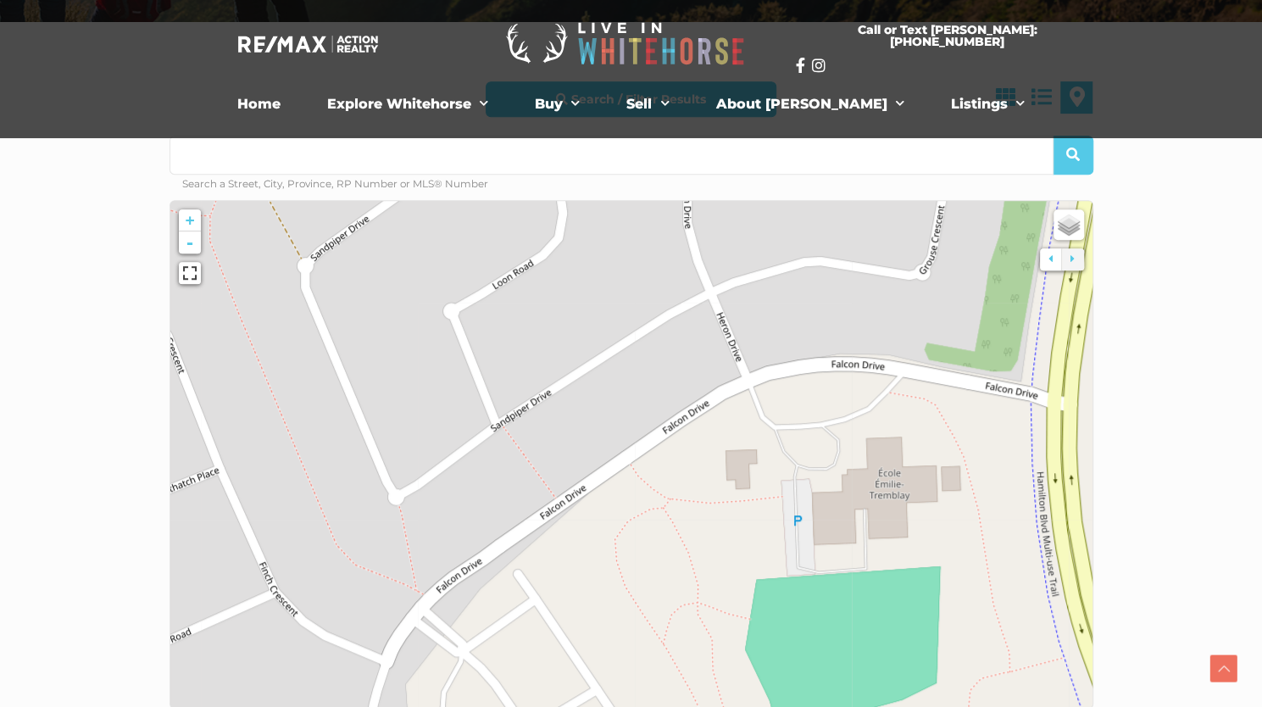
drag, startPoint x: 765, startPoint y: 617, endPoint x: 439, endPoint y: 58, distance: 646.9
click at [439, 58] on div "Call or Text Scott: 867.333.1095 Home Explore Whitehorse Neighbourhoods Arkell …" at bounding box center [631, 686] width 1262 height 2251
